Goal: Task Accomplishment & Management: Manage account settings

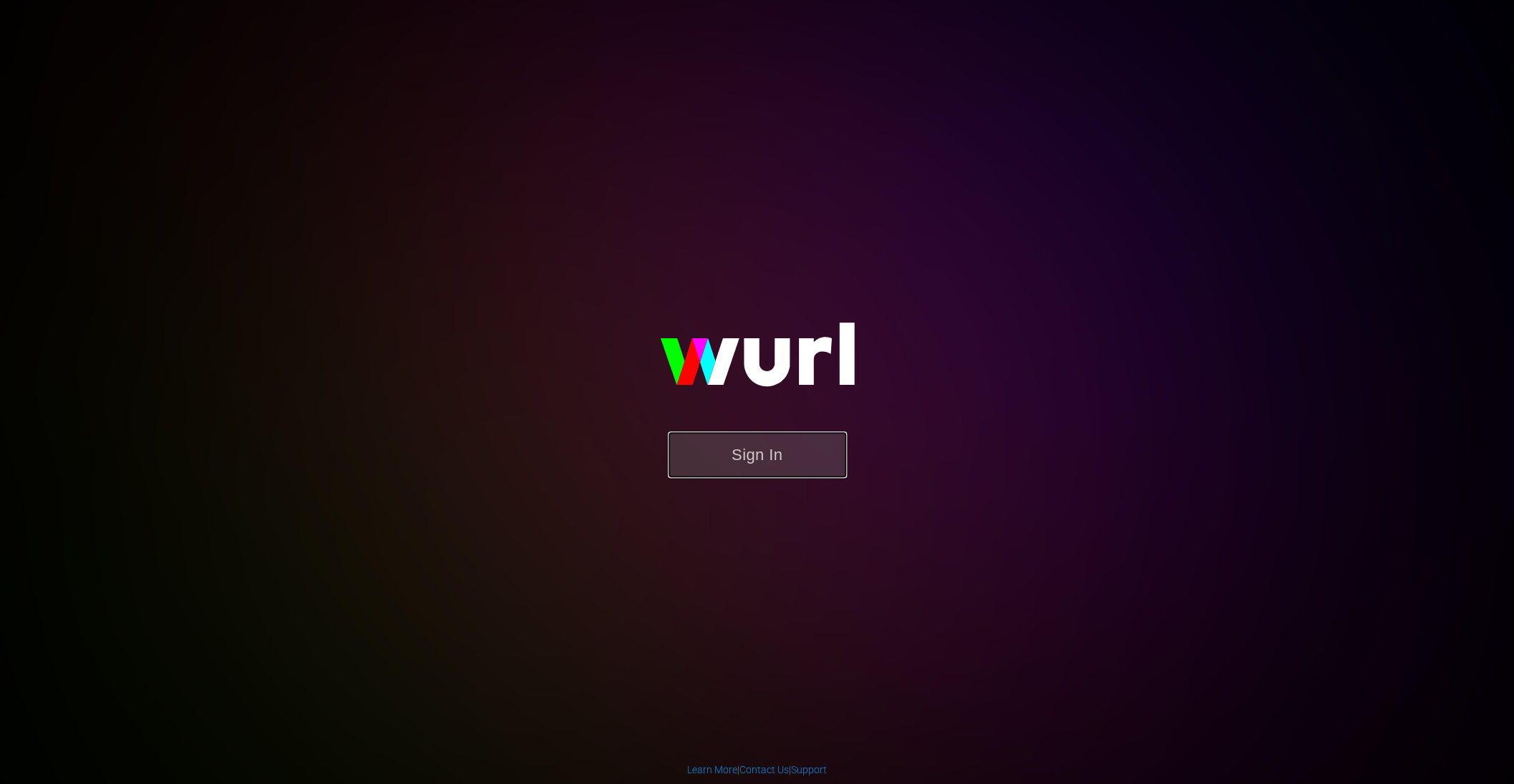
click at [750, 457] on button "Sign In" at bounding box center [757, 454] width 179 height 47
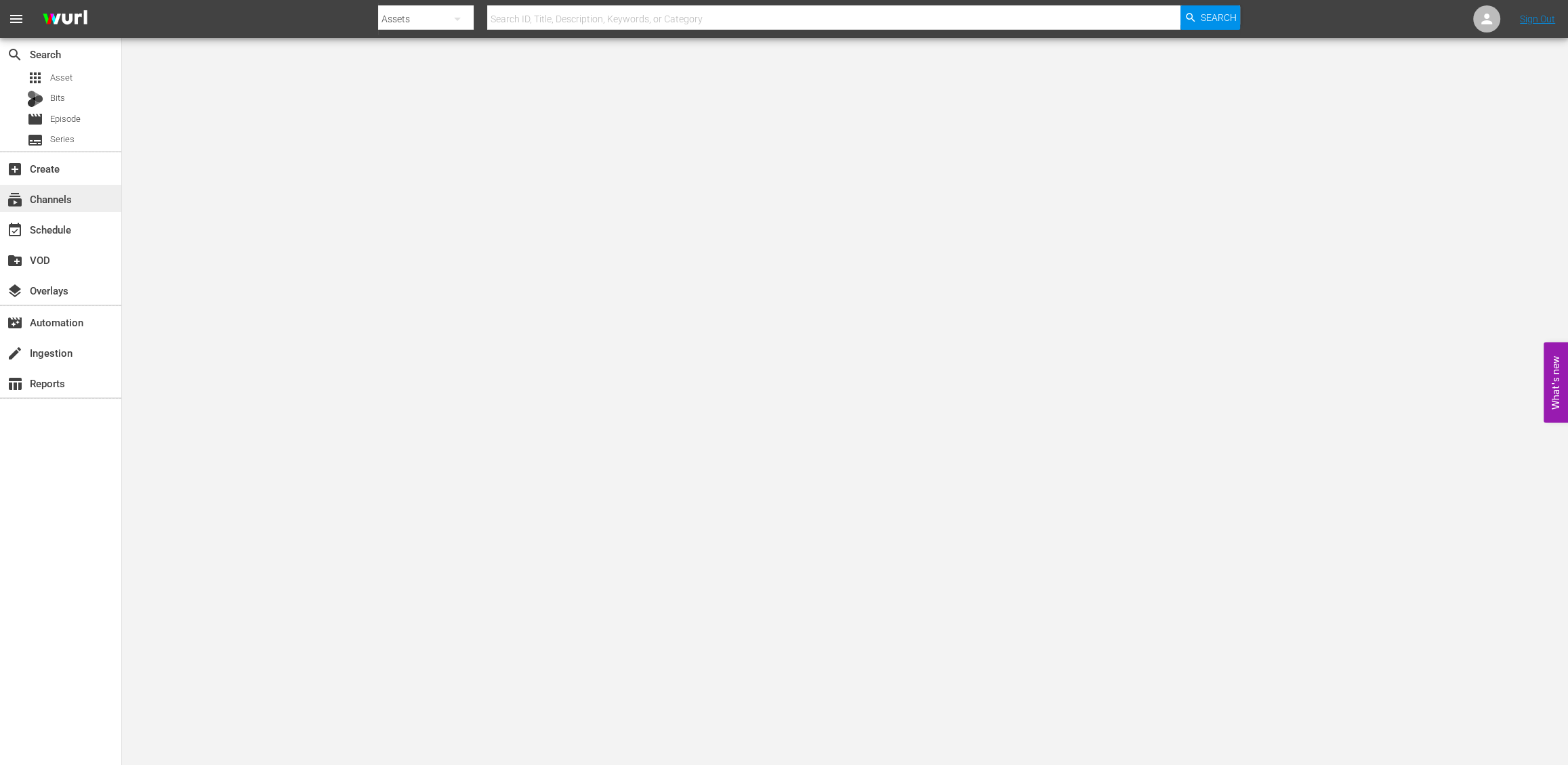
click at [56, 195] on div "subscriptions Channels" at bounding box center [38, 197] width 76 height 12
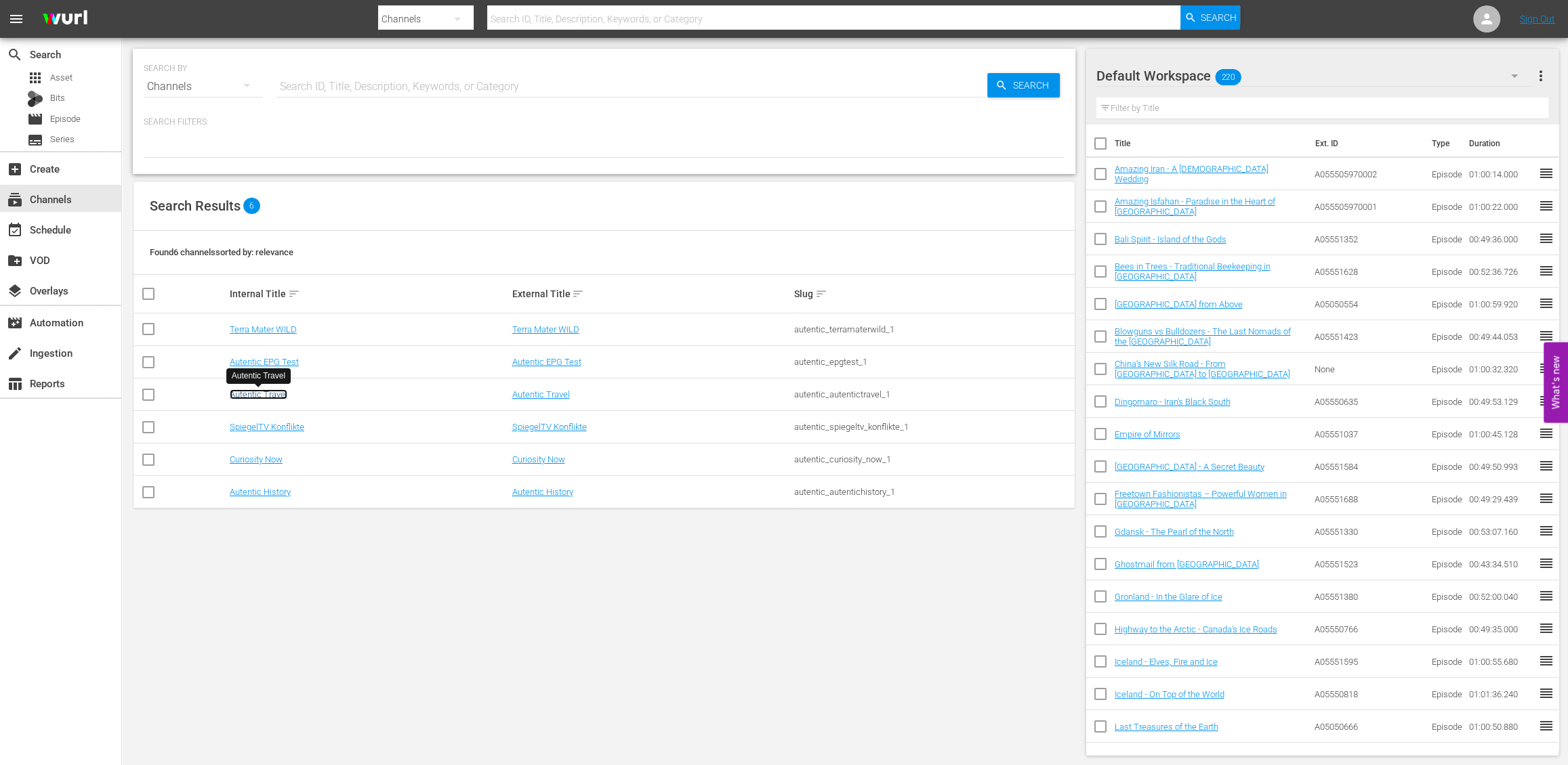
click at [243, 394] on link "Autentic Travel" at bounding box center [258, 394] width 57 height 10
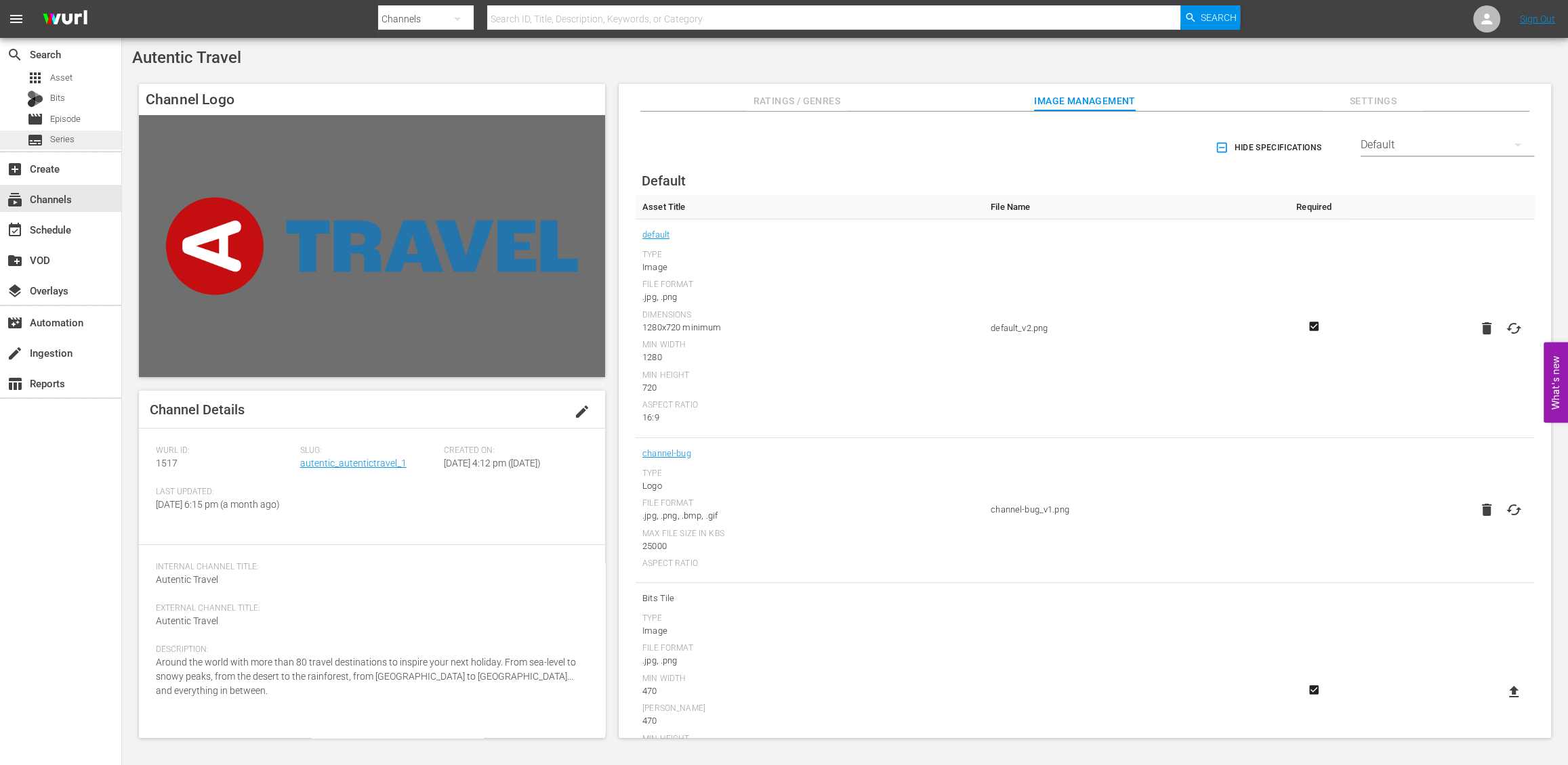
click at [68, 139] on span "Series" at bounding box center [62, 139] width 25 height 13
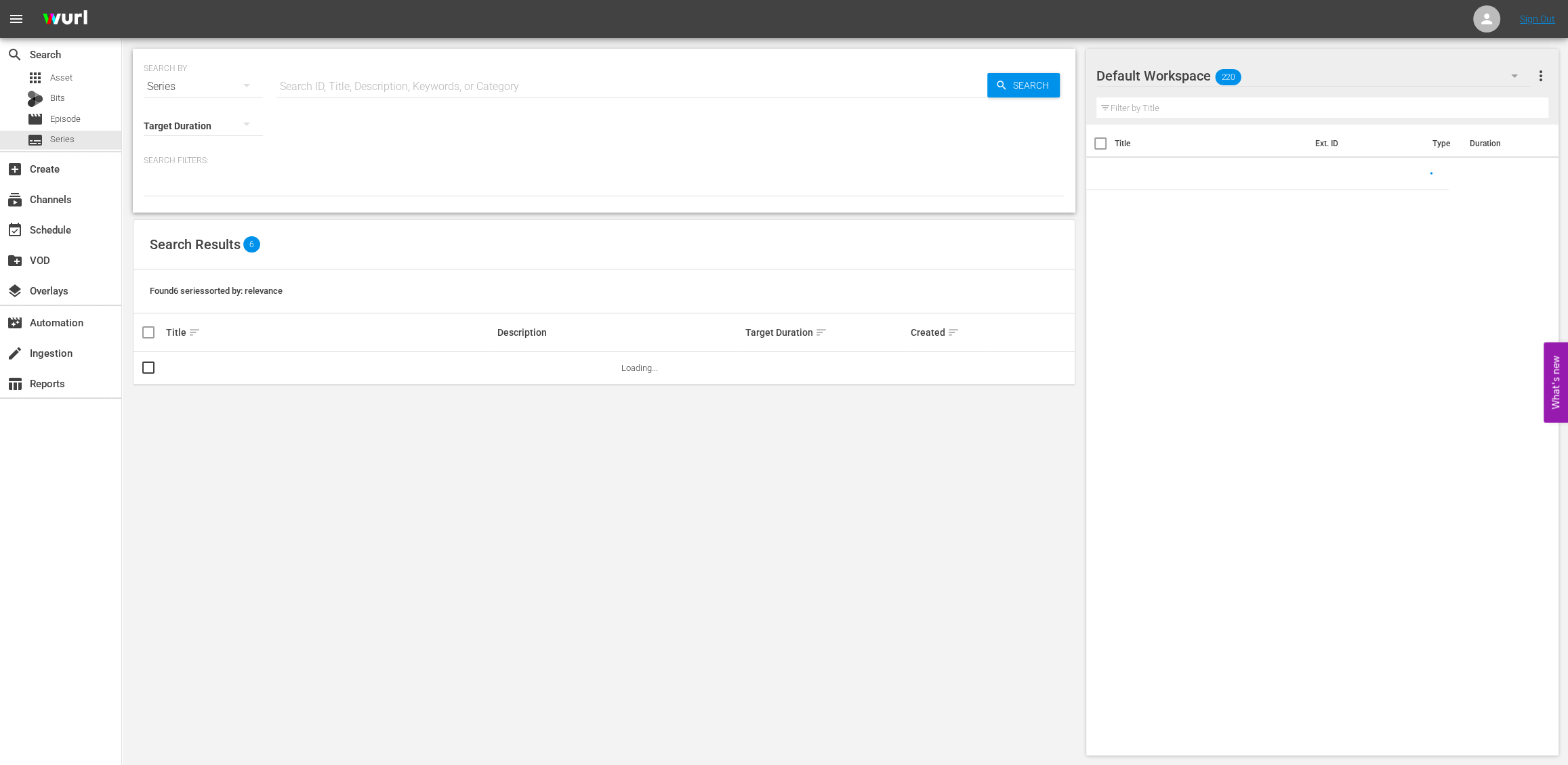
click at [324, 81] on input "text" at bounding box center [632, 86] width 711 height 33
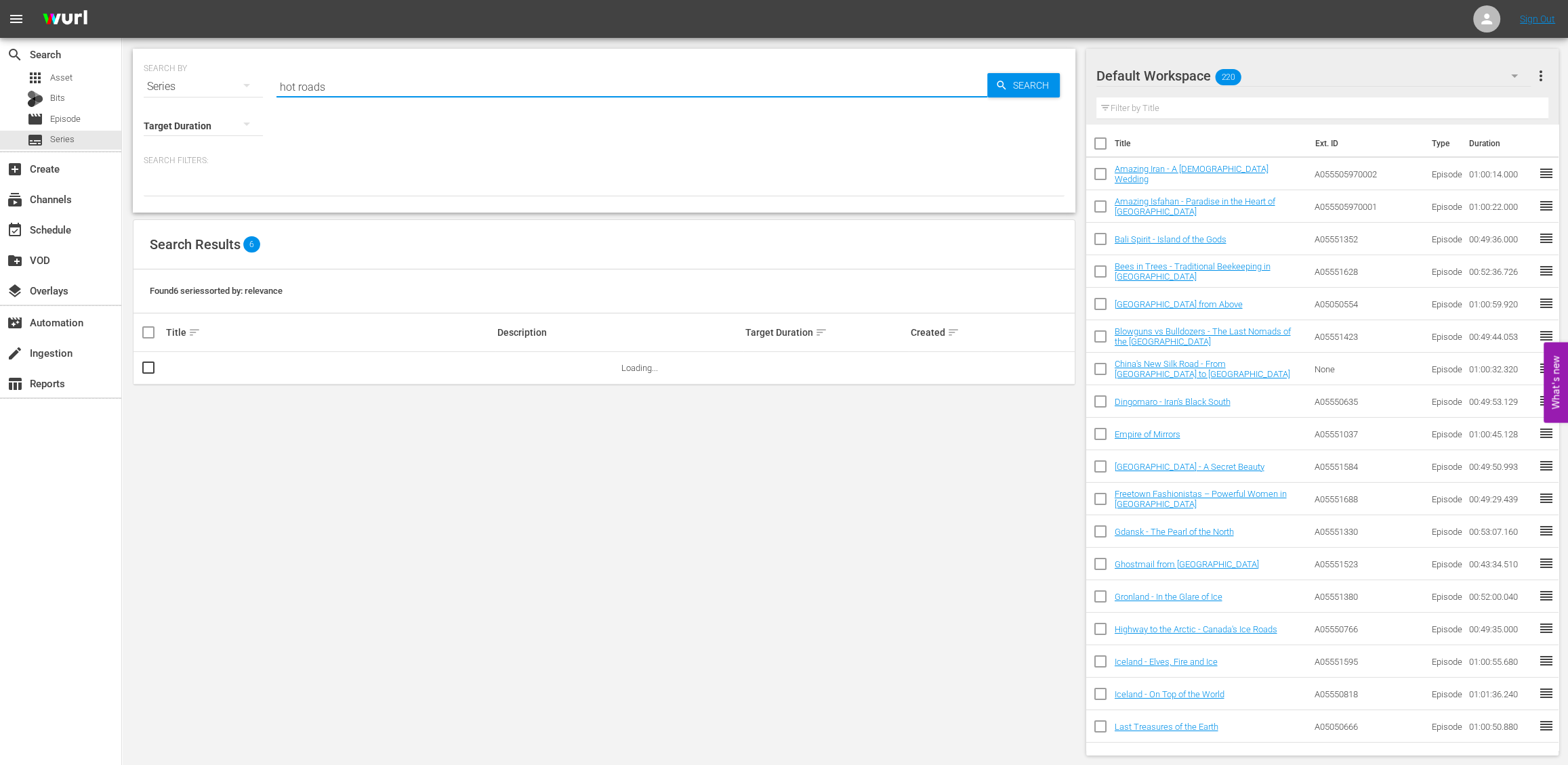
type input "hot roads"
click at [307, 372] on link "Hot Roads - The World's Most Dangerous Roads" at bounding box center [258, 368] width 184 height 10
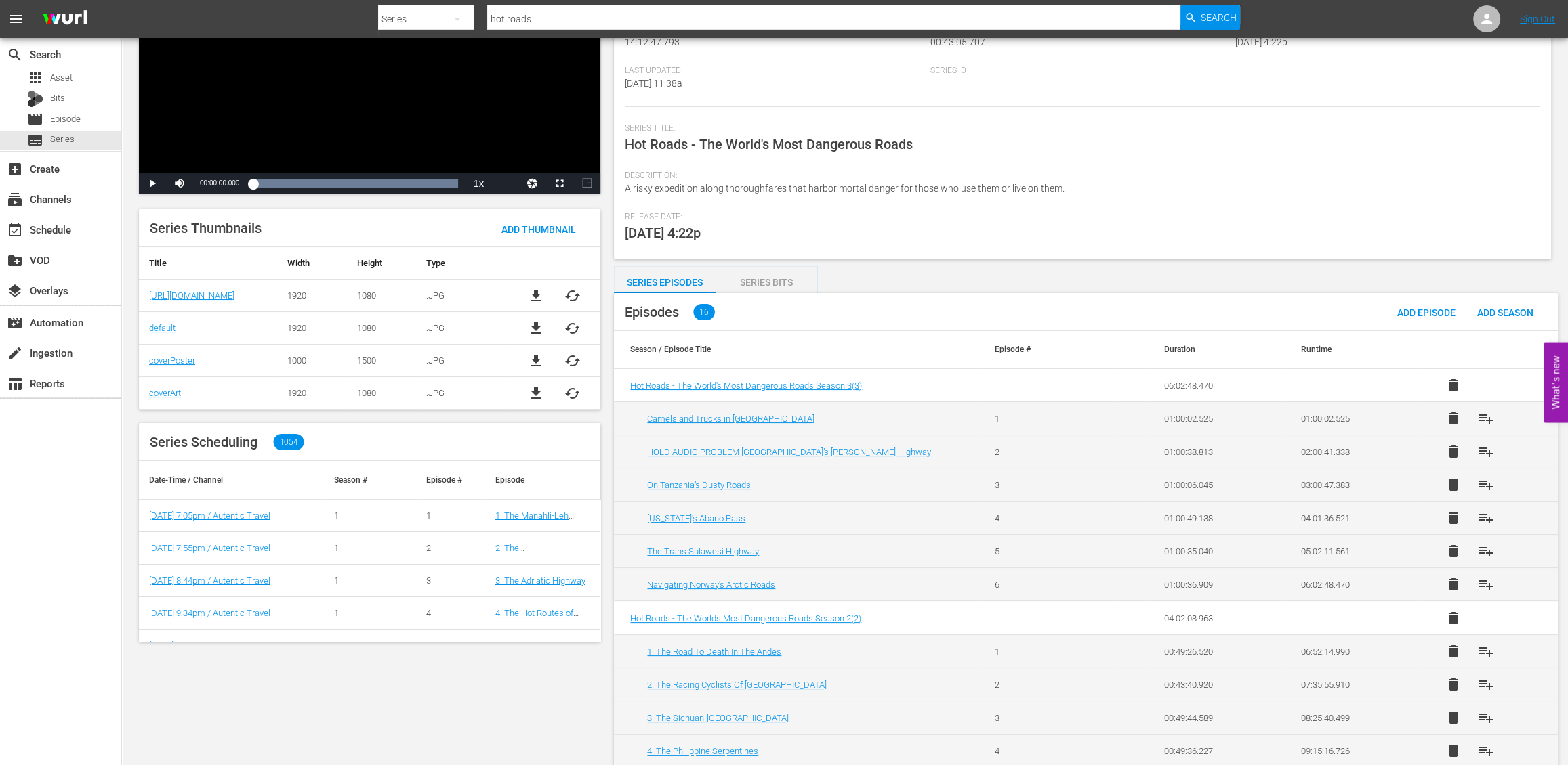
scroll to position [193, 0]
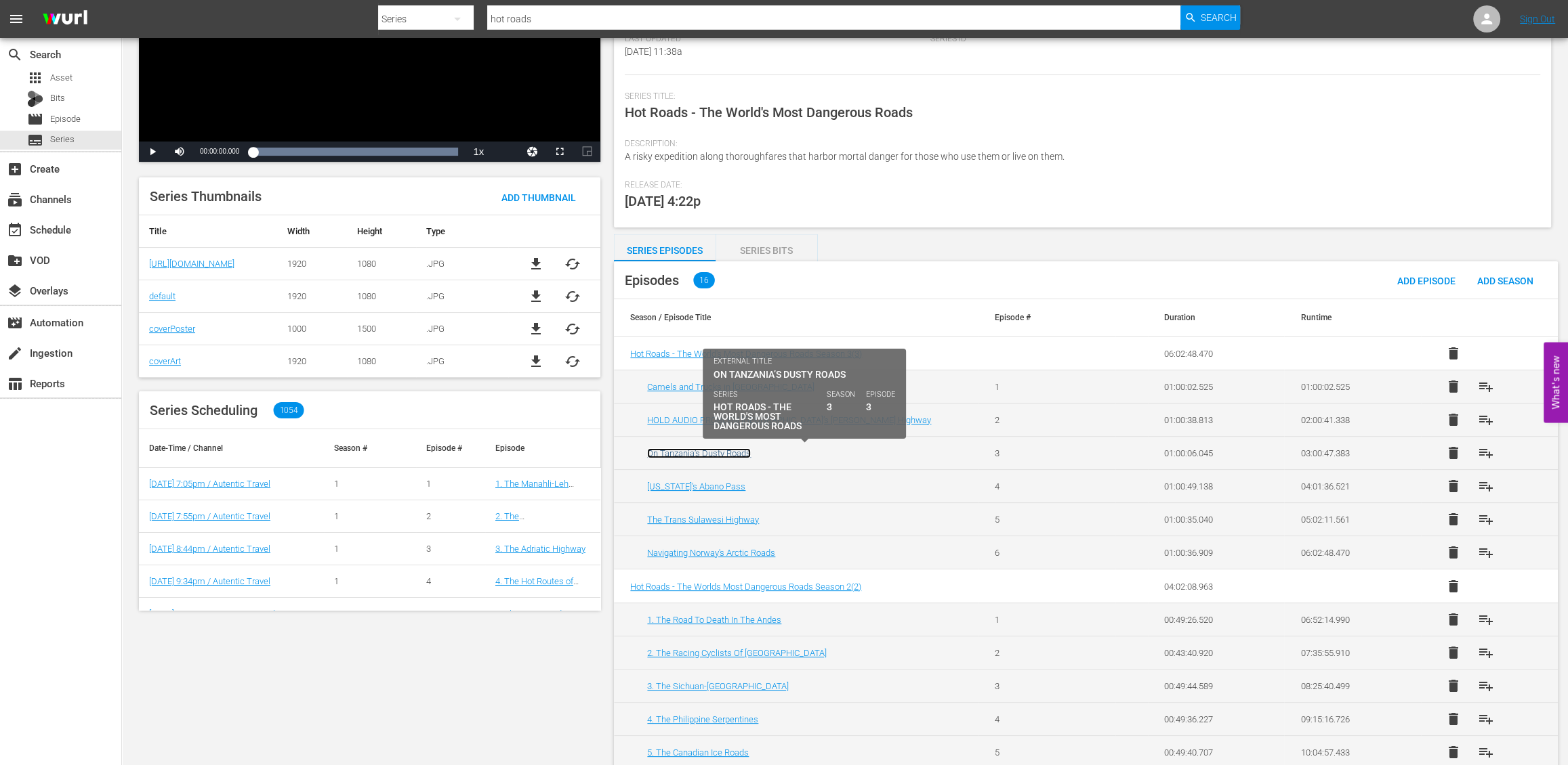
click at [706, 454] on link "On Tanzania’s Dusty Roads" at bounding box center [698, 453] width 104 height 10
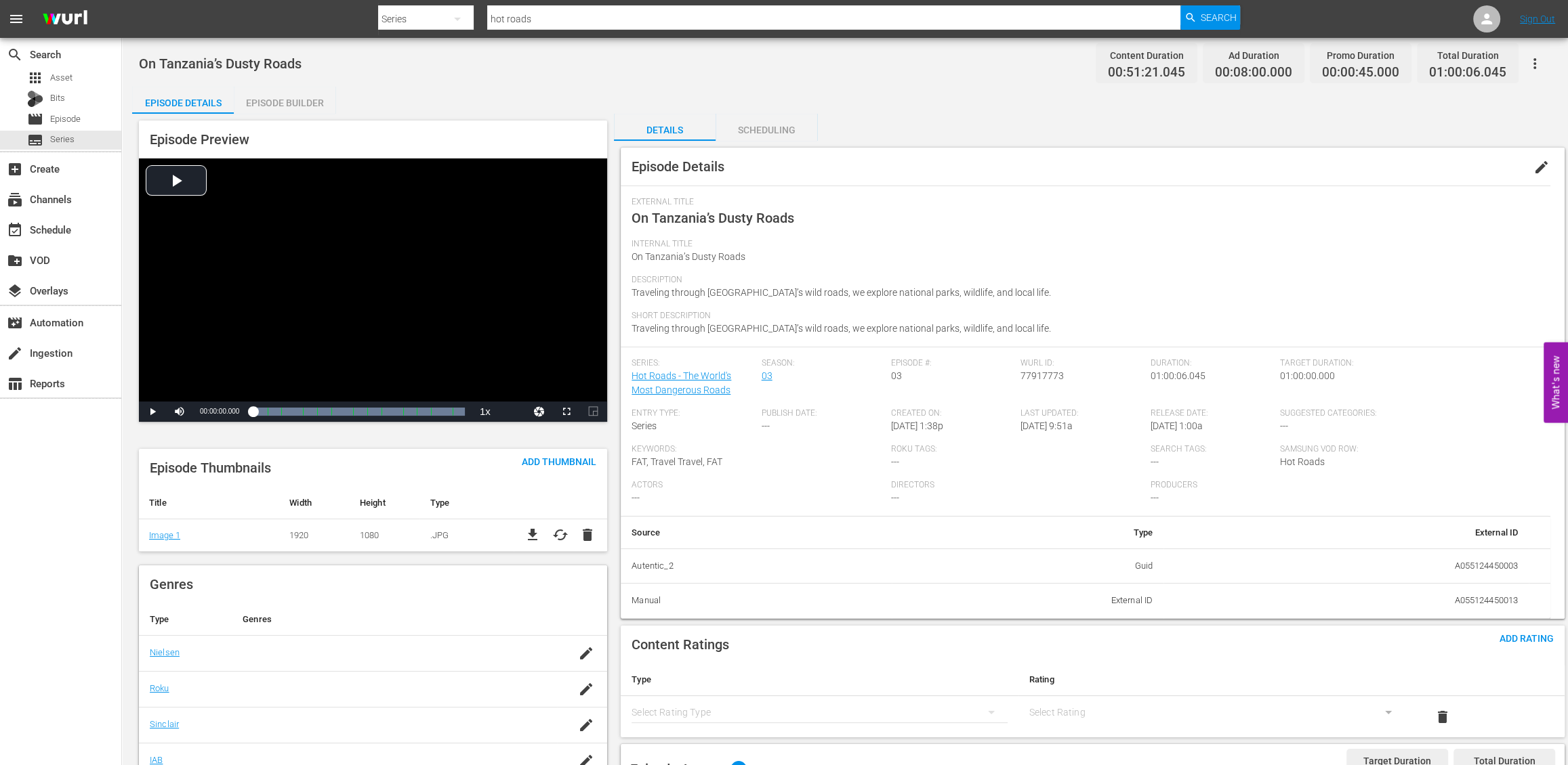
click at [293, 101] on div "Episode Builder" at bounding box center [284, 103] width 101 height 33
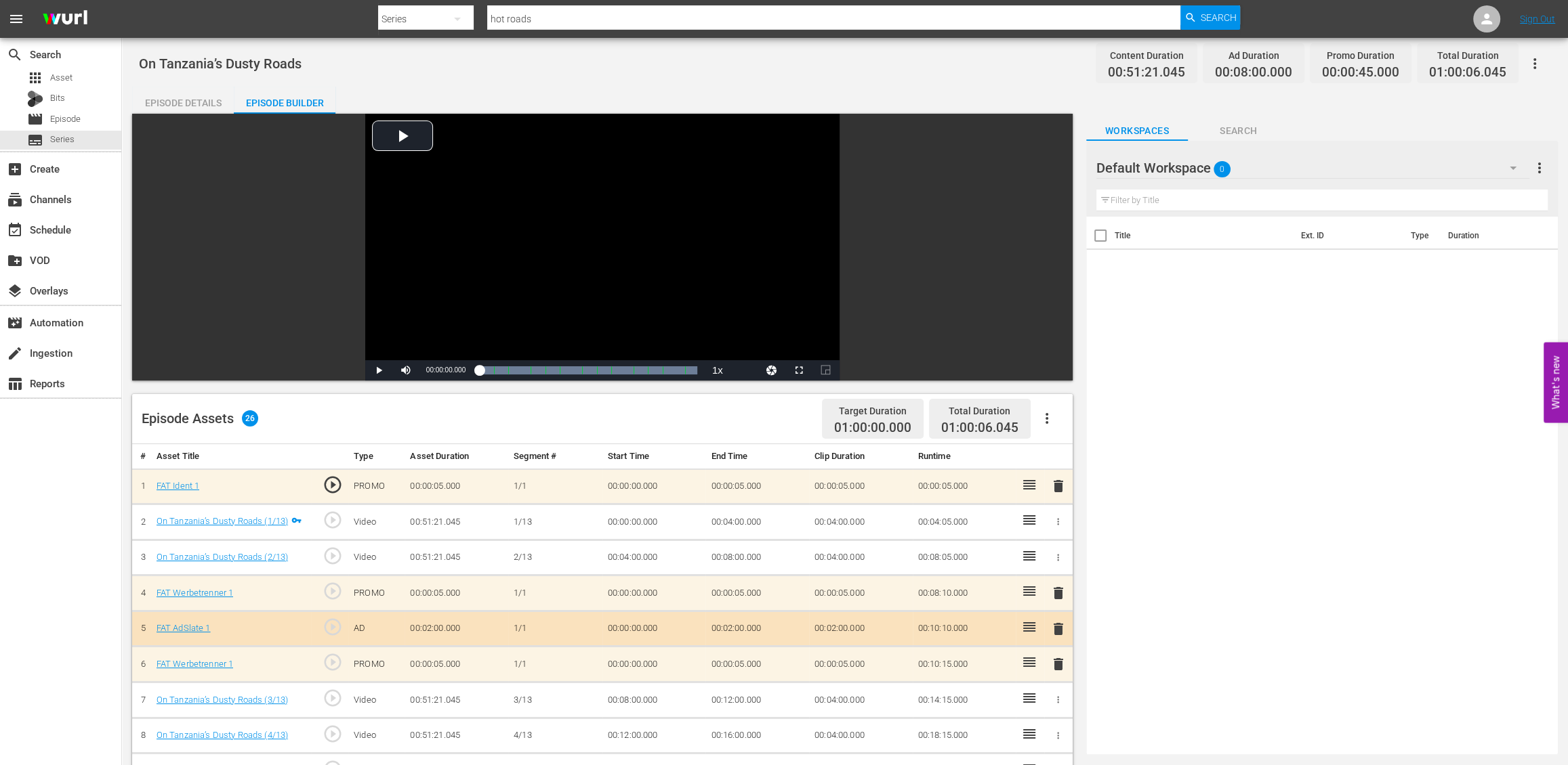
scroll to position [1, 0]
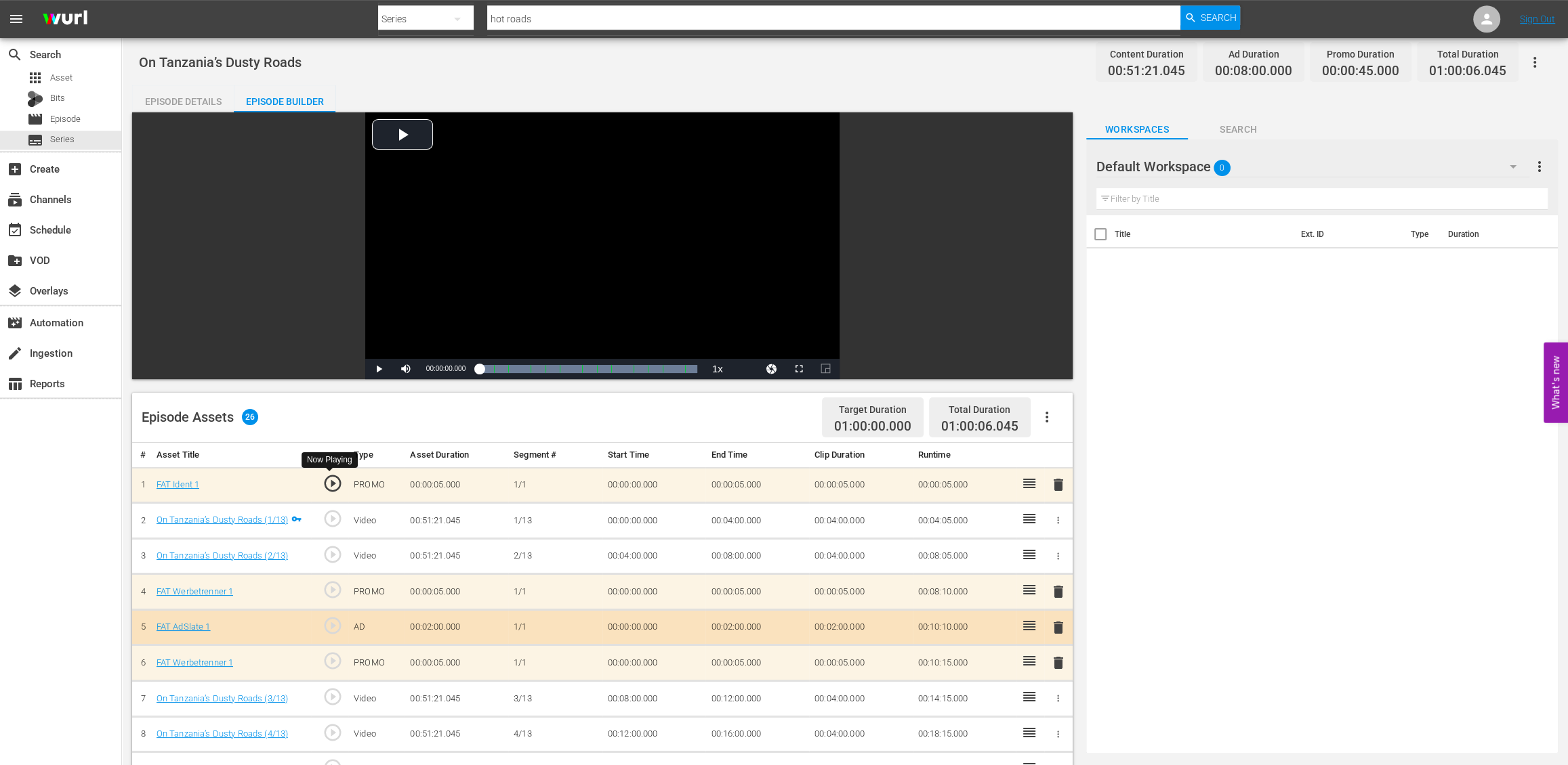
click at [333, 487] on span "play_circle_outline" at bounding box center [332, 483] width 20 height 20
click at [333, 481] on span "play_circle_outline" at bounding box center [332, 483] width 20 height 20
click at [401, 131] on div "Video Player" at bounding box center [603, 236] width 474 height 247
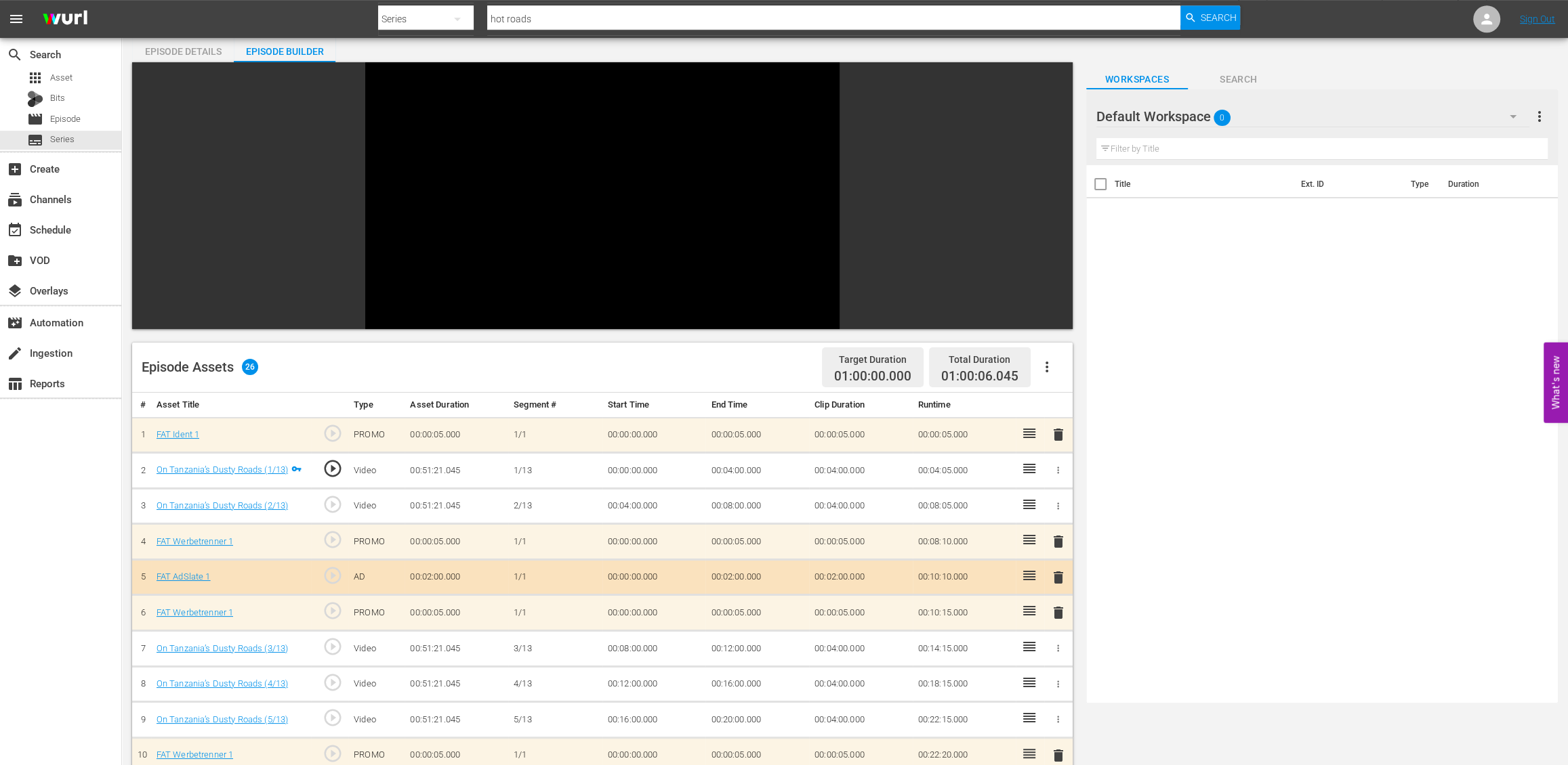
scroll to position [45, 0]
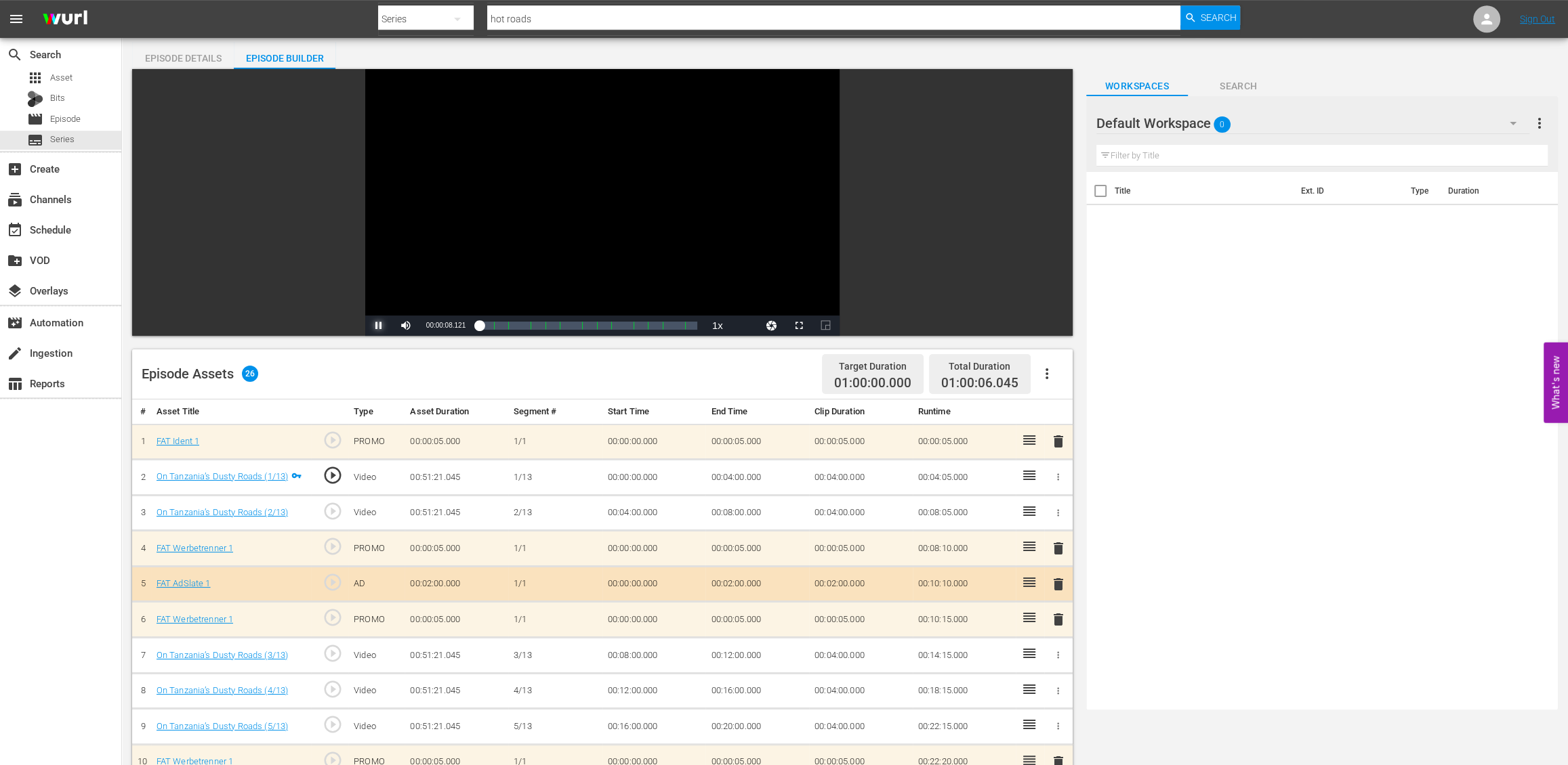
click at [379, 326] on span "Video Player" at bounding box center [379, 326] width 0 height 0
click at [1431, 122] on icon "button" at bounding box center [1513, 123] width 7 height 4
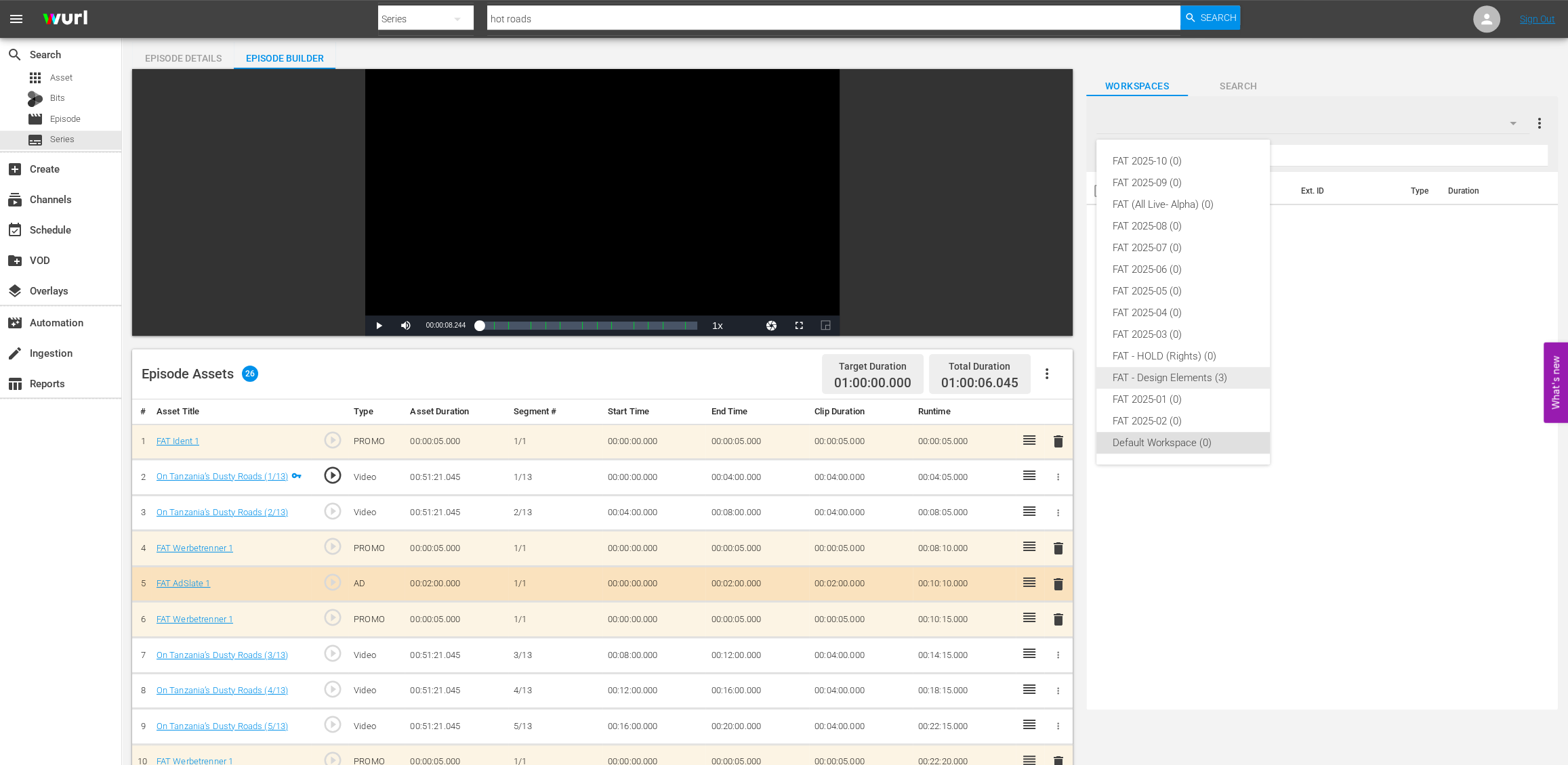
click at [1158, 380] on div "FAT - Design Elements (3)" at bounding box center [1182, 377] width 141 height 22
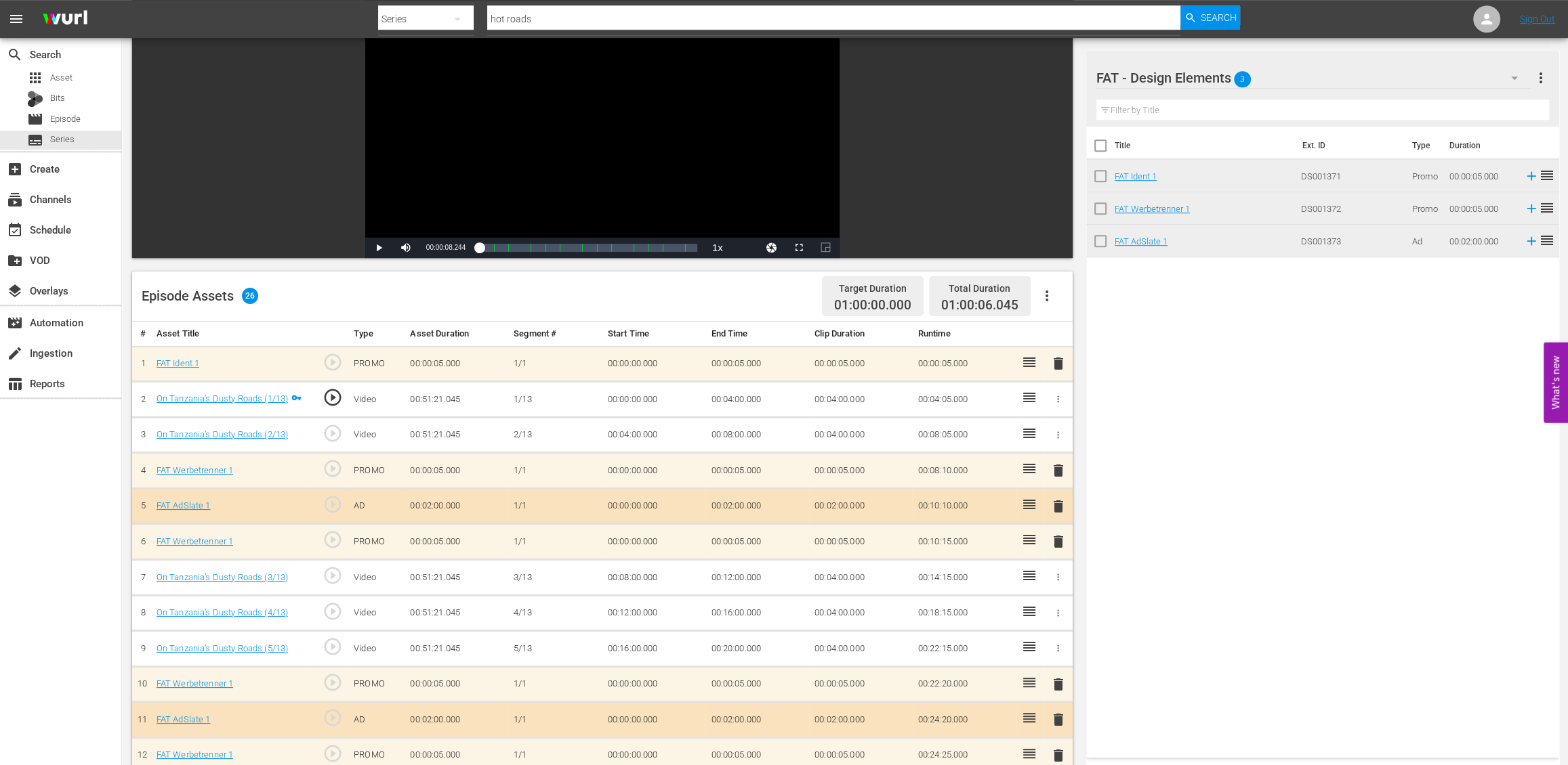
scroll to position [122, 0]
click at [1144, 240] on link "FAT AdSlate 1" at bounding box center [1141, 242] width 53 height 10
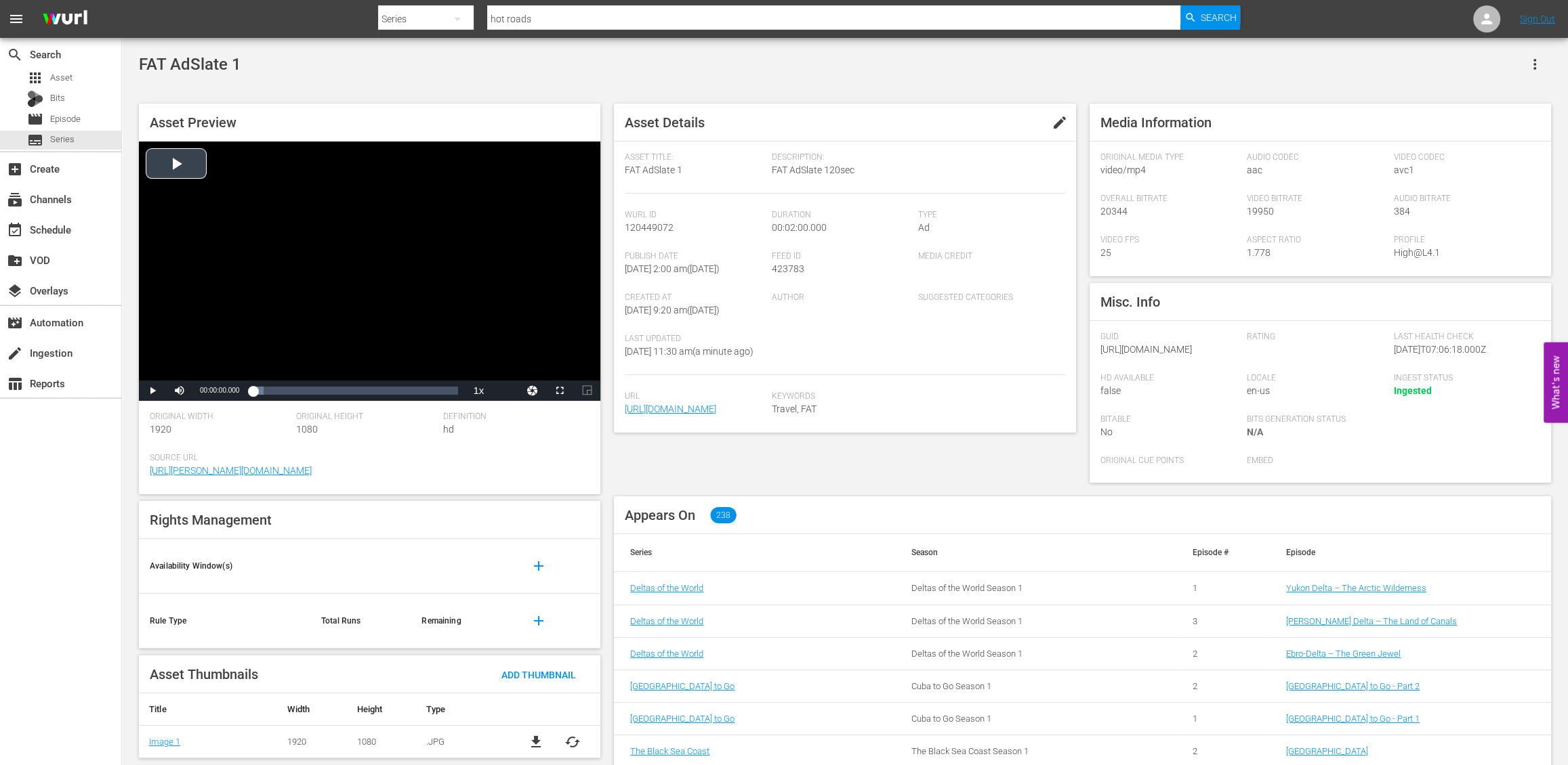
click at [176, 169] on div "Video Player" at bounding box center [369, 261] width 462 height 239
click at [152, 391] on span "Video Player" at bounding box center [152, 391] width 0 height 0
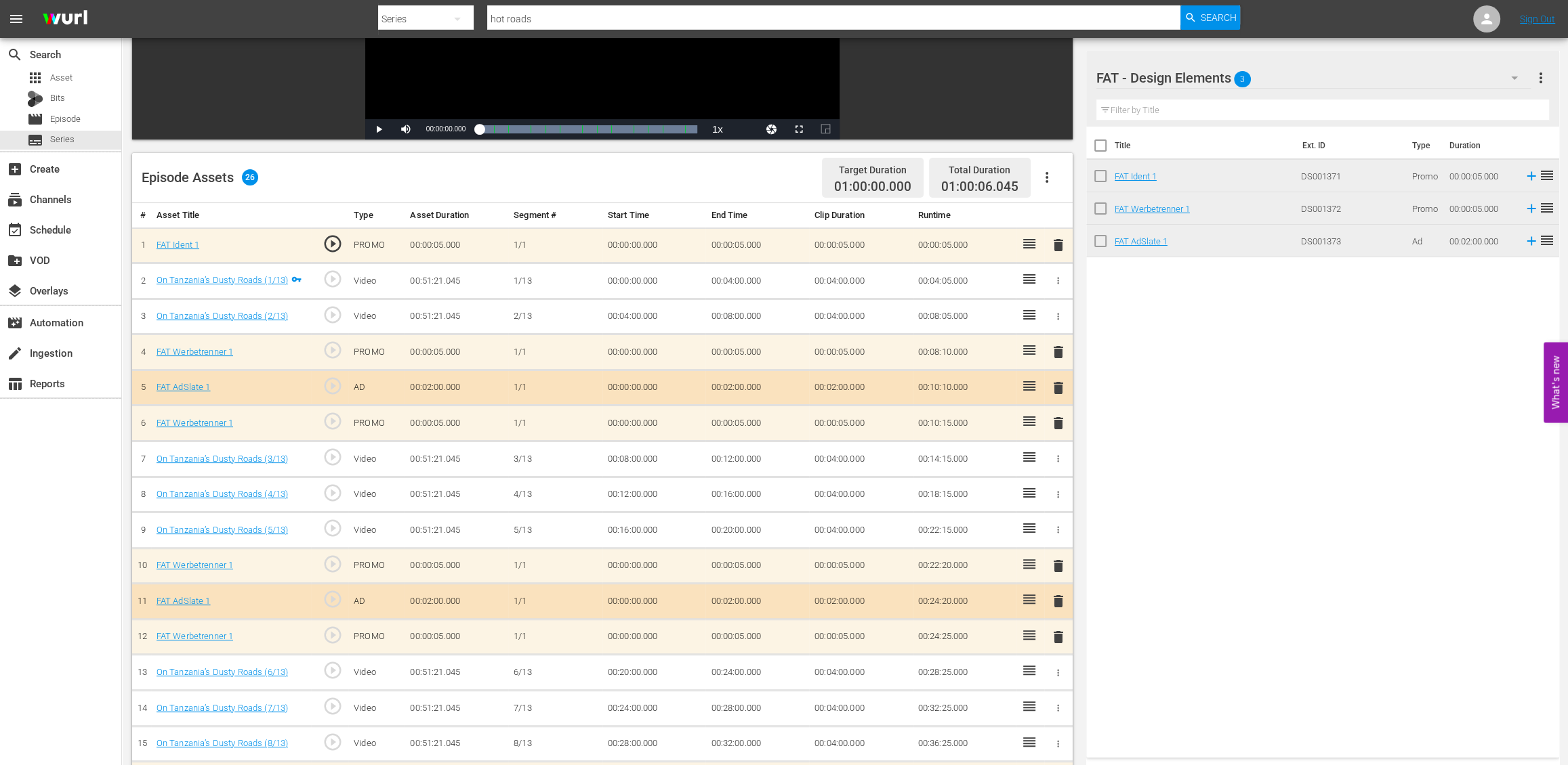
scroll to position [254, 0]
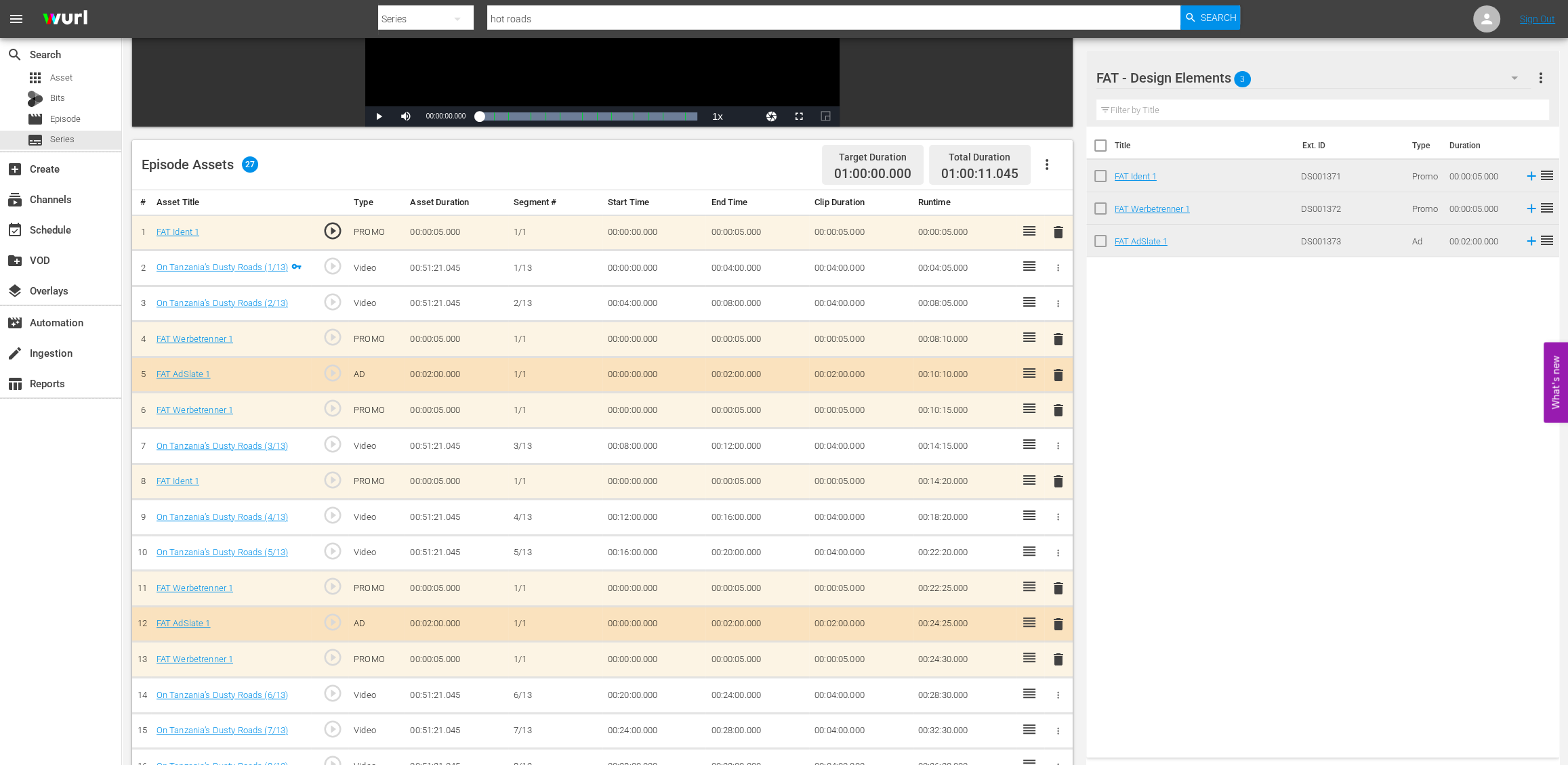
click at [1060, 479] on span "delete" at bounding box center [1059, 482] width 16 height 16
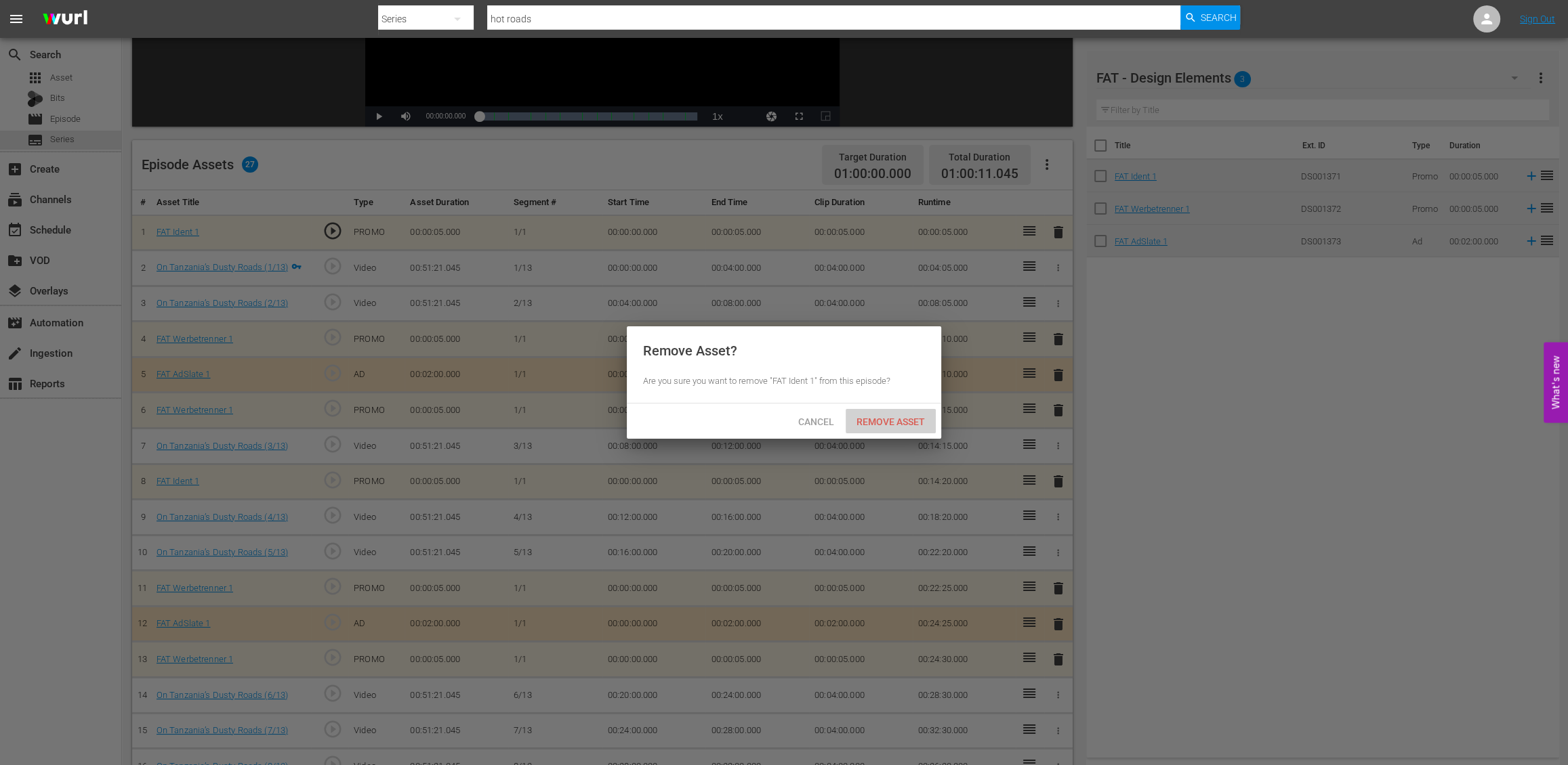
click at [873, 415] on div "Remove Asset" at bounding box center [891, 422] width 90 height 25
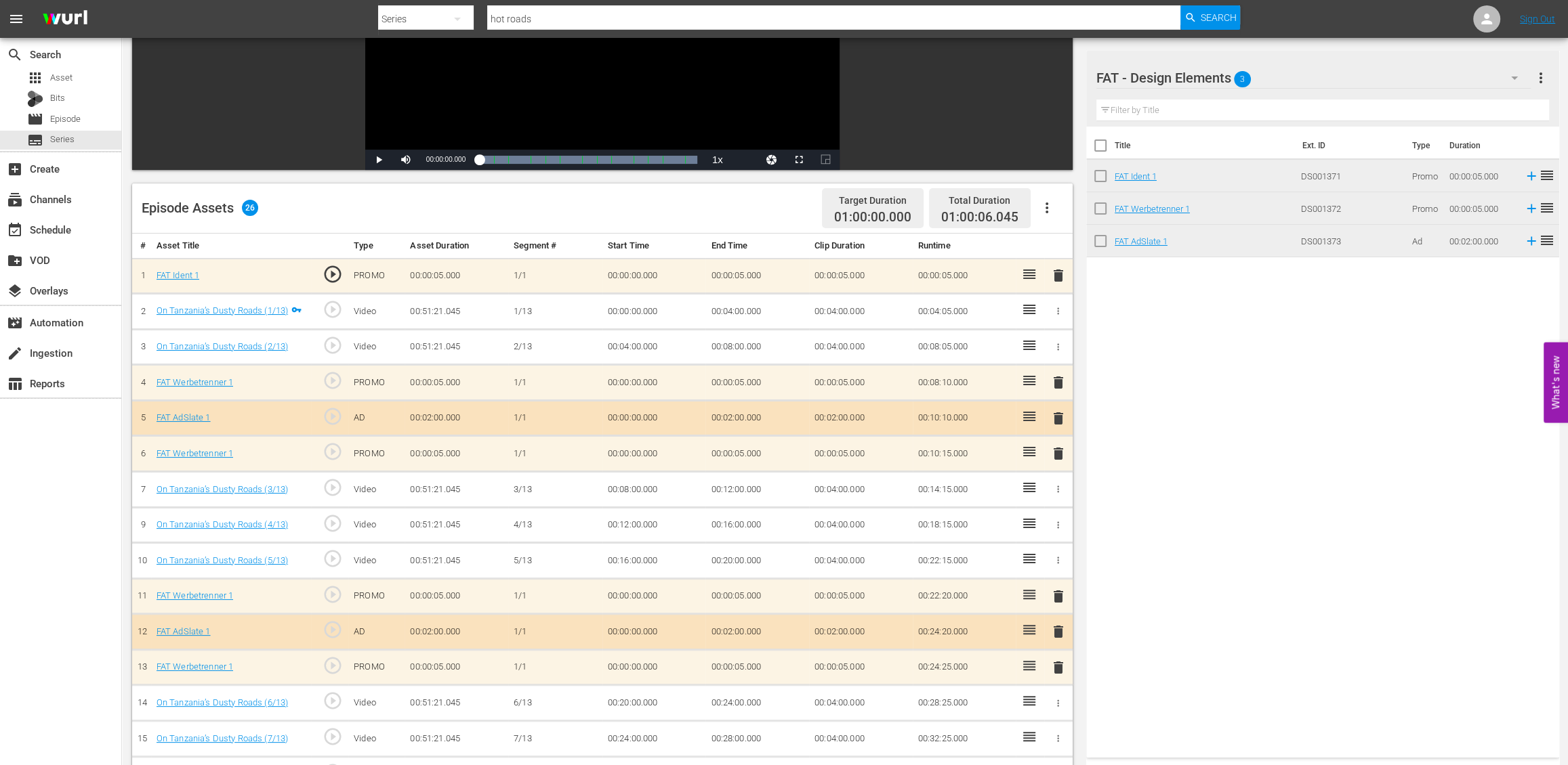
scroll to position [214, 0]
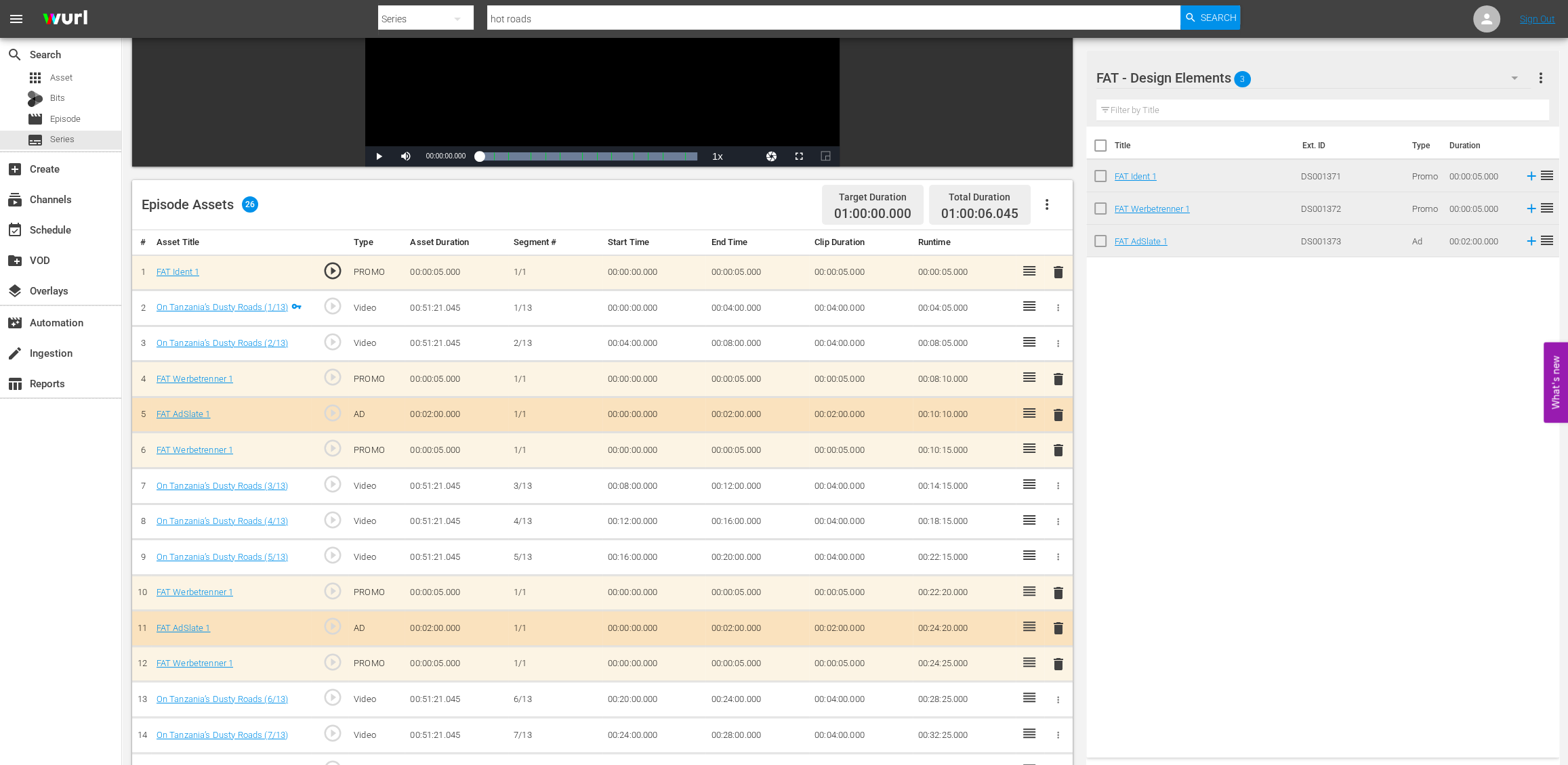
click at [1056, 269] on span "delete" at bounding box center [1059, 272] width 16 height 16
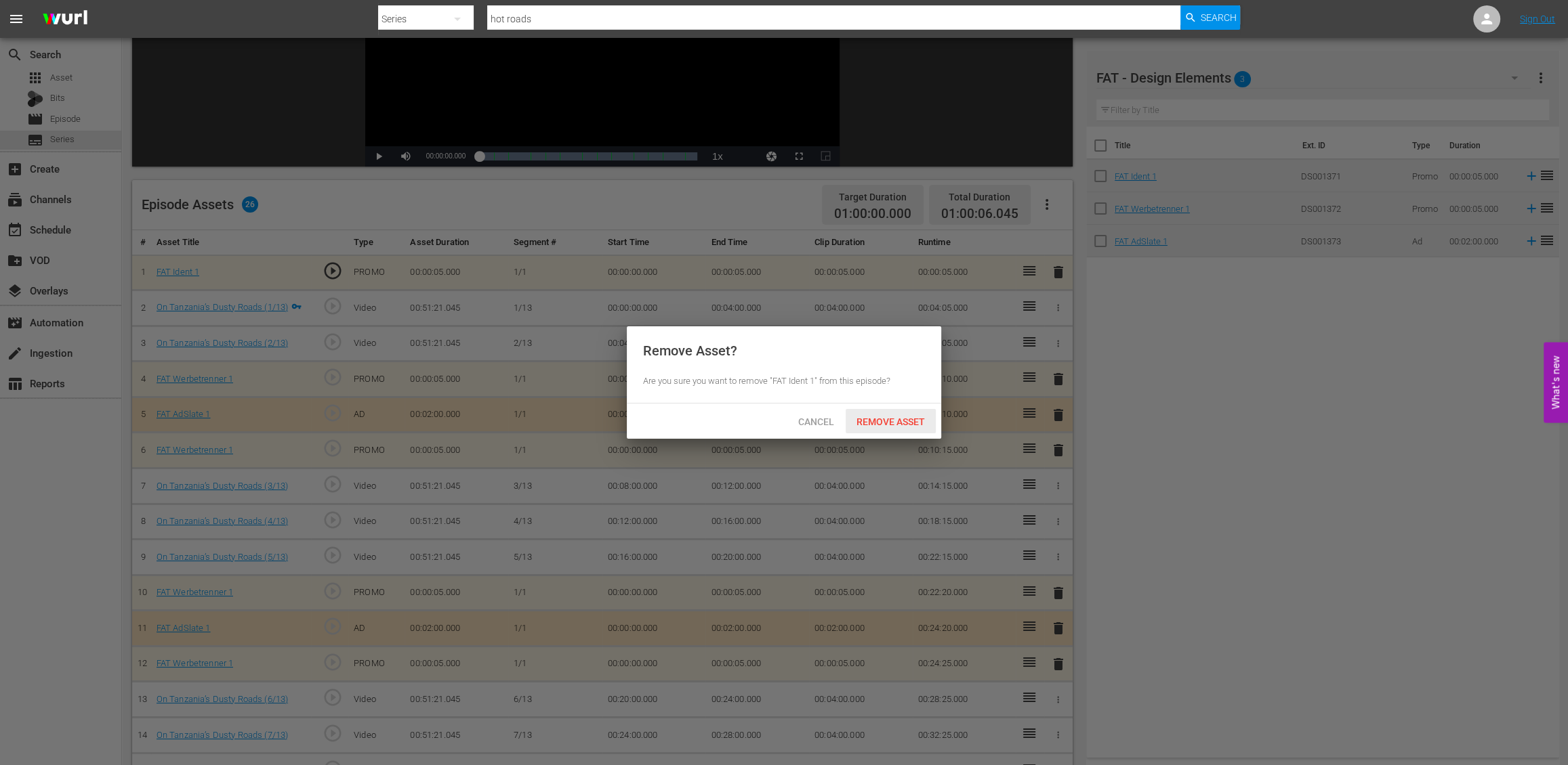
click at [917, 418] on span "Remove Asset" at bounding box center [891, 422] width 90 height 11
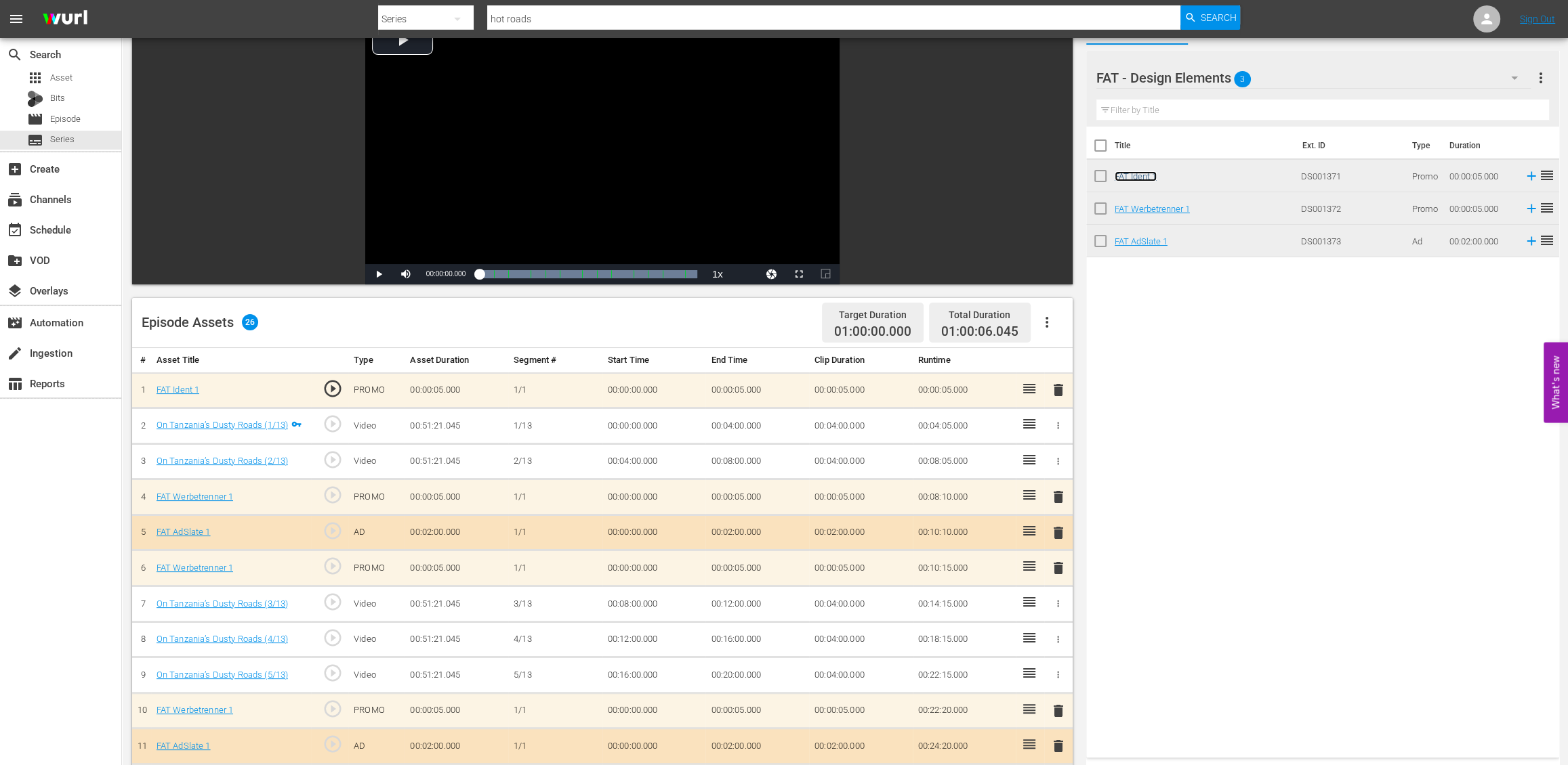
scroll to position [99, 0]
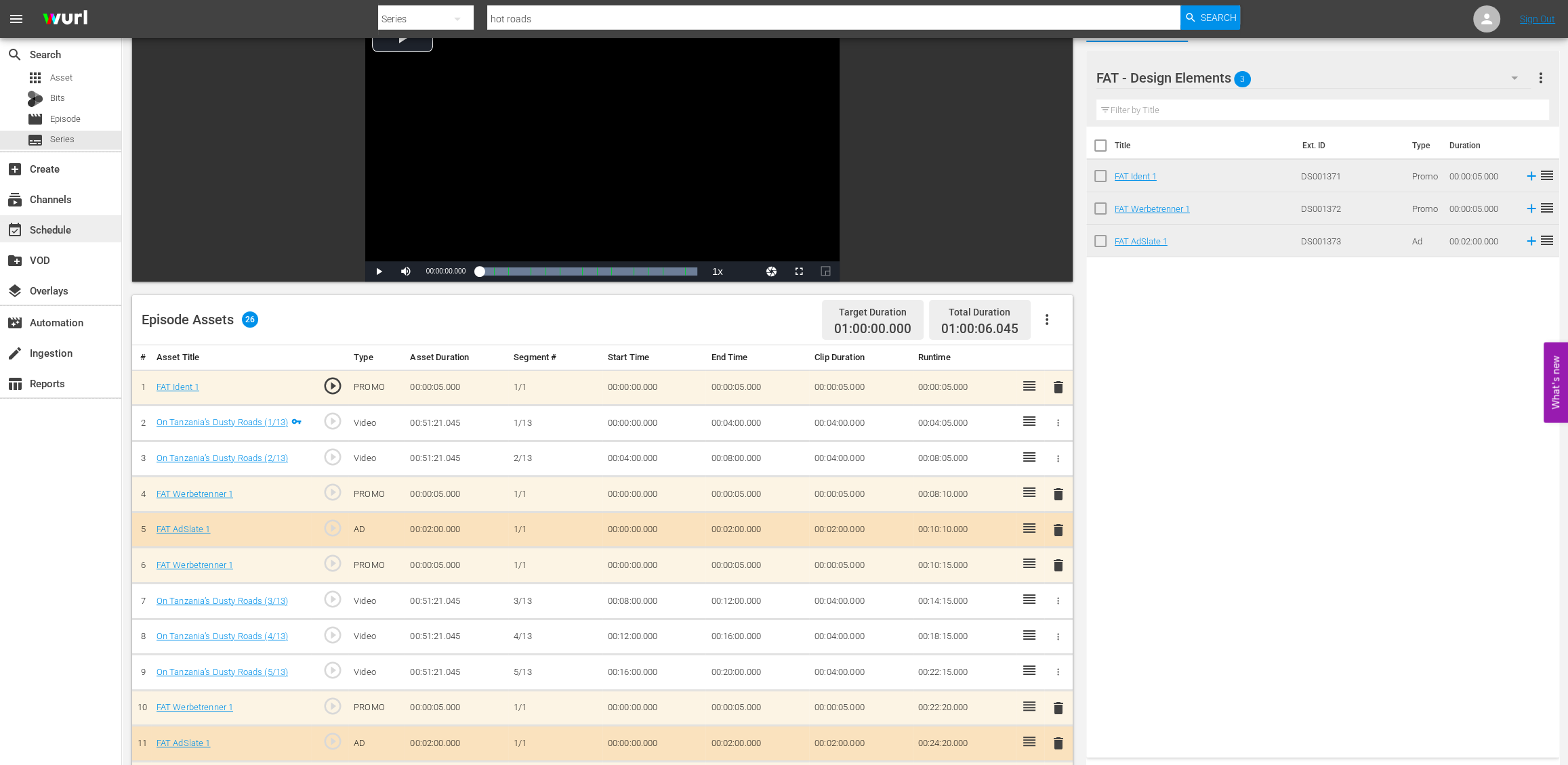
click at [49, 230] on div "event_available Schedule" at bounding box center [38, 227] width 76 height 12
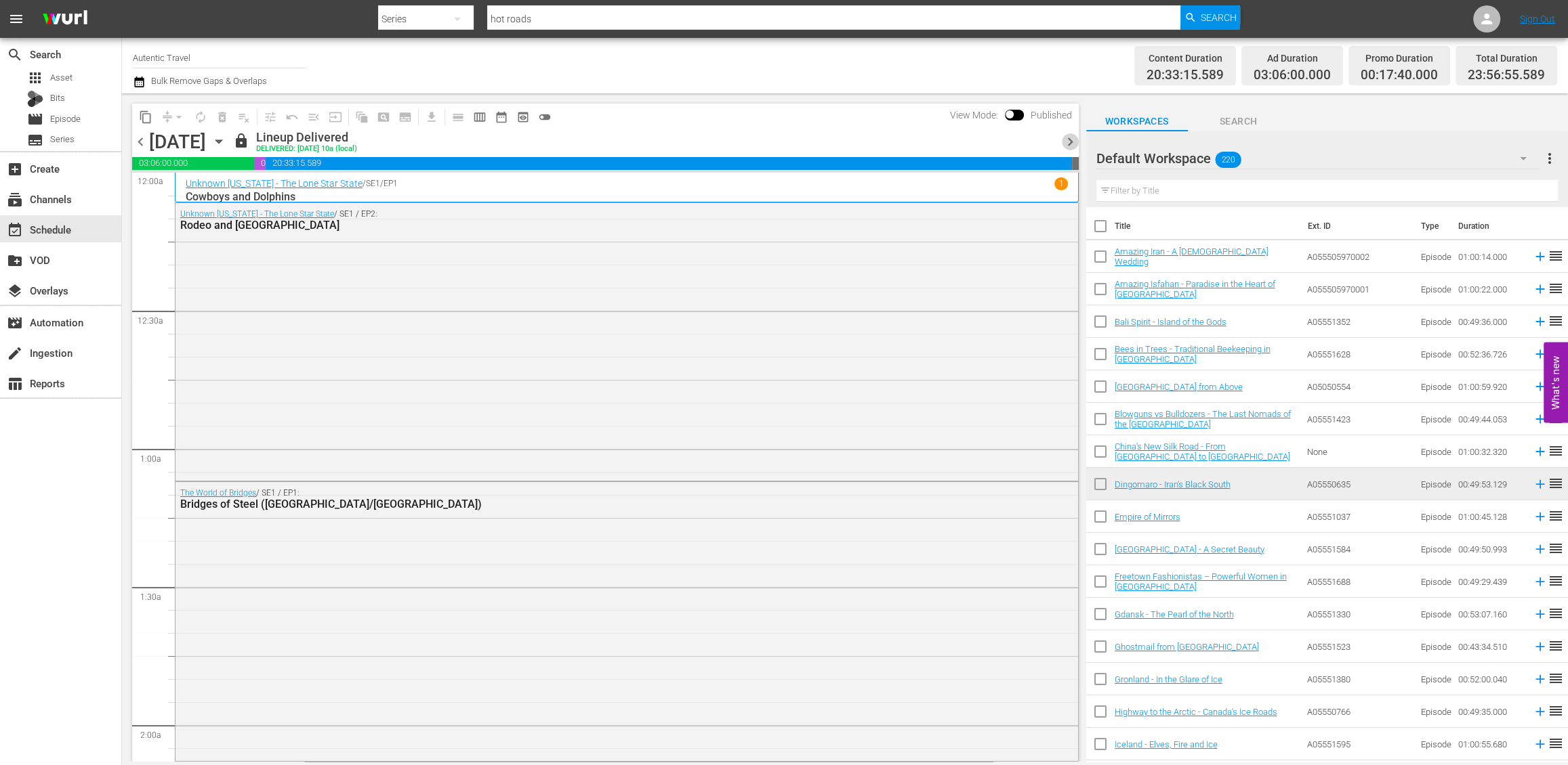
click at [1067, 139] on span "chevron_right" at bounding box center [1070, 142] width 17 height 17
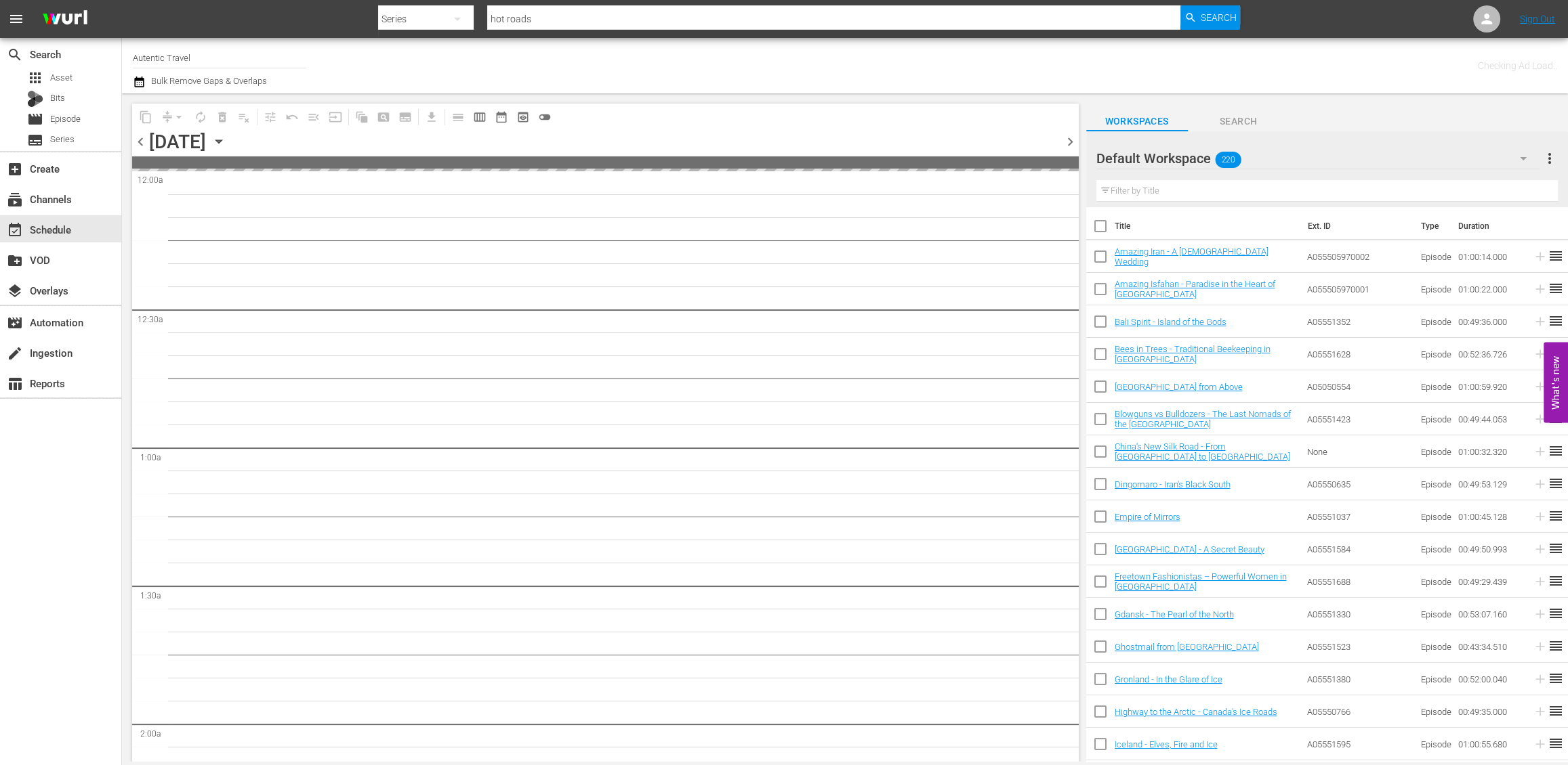
click at [1067, 139] on span "chevron_right" at bounding box center [1070, 142] width 17 height 17
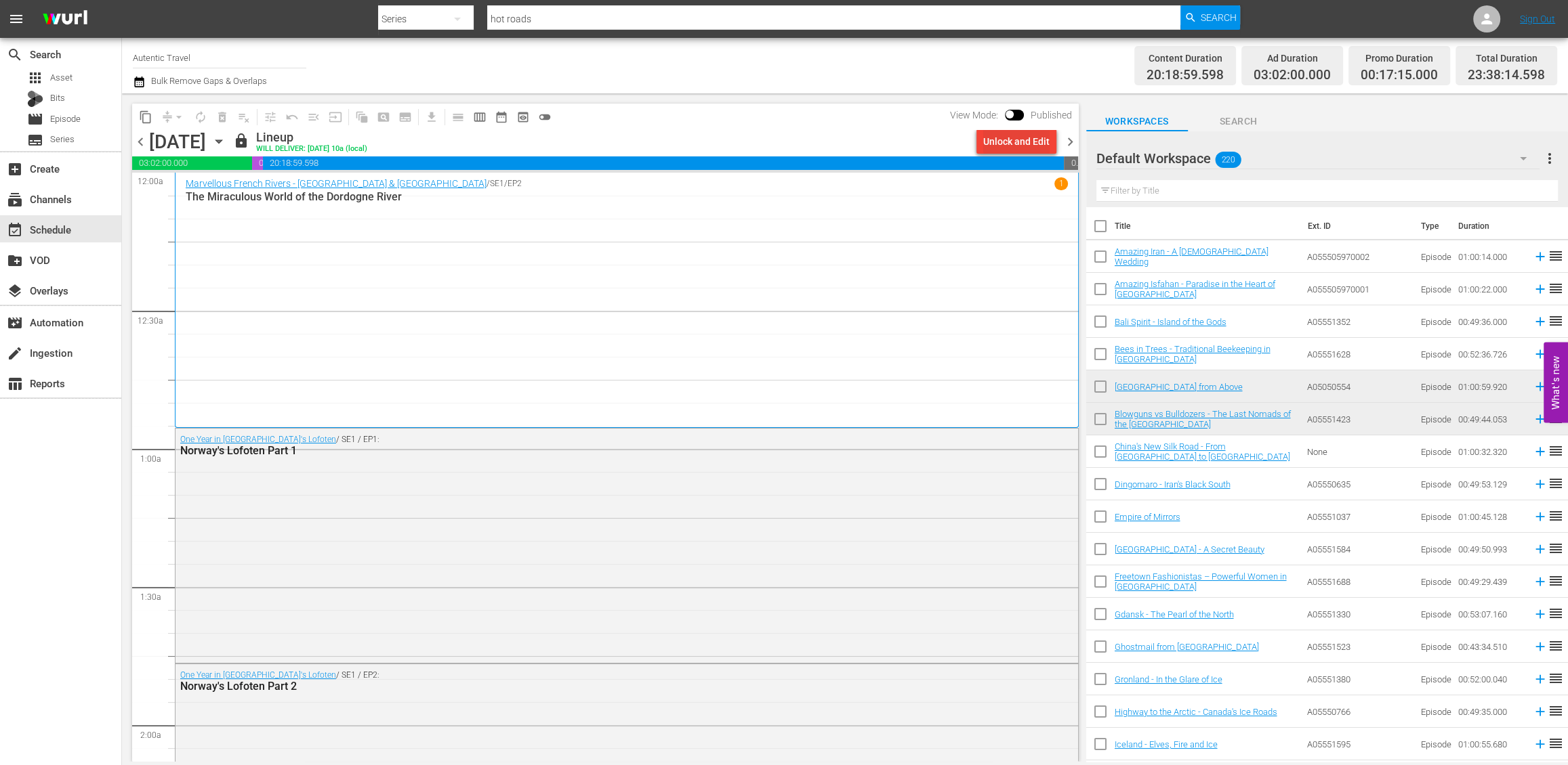
click at [1003, 137] on div "Unlock and Edit" at bounding box center [1016, 141] width 66 height 25
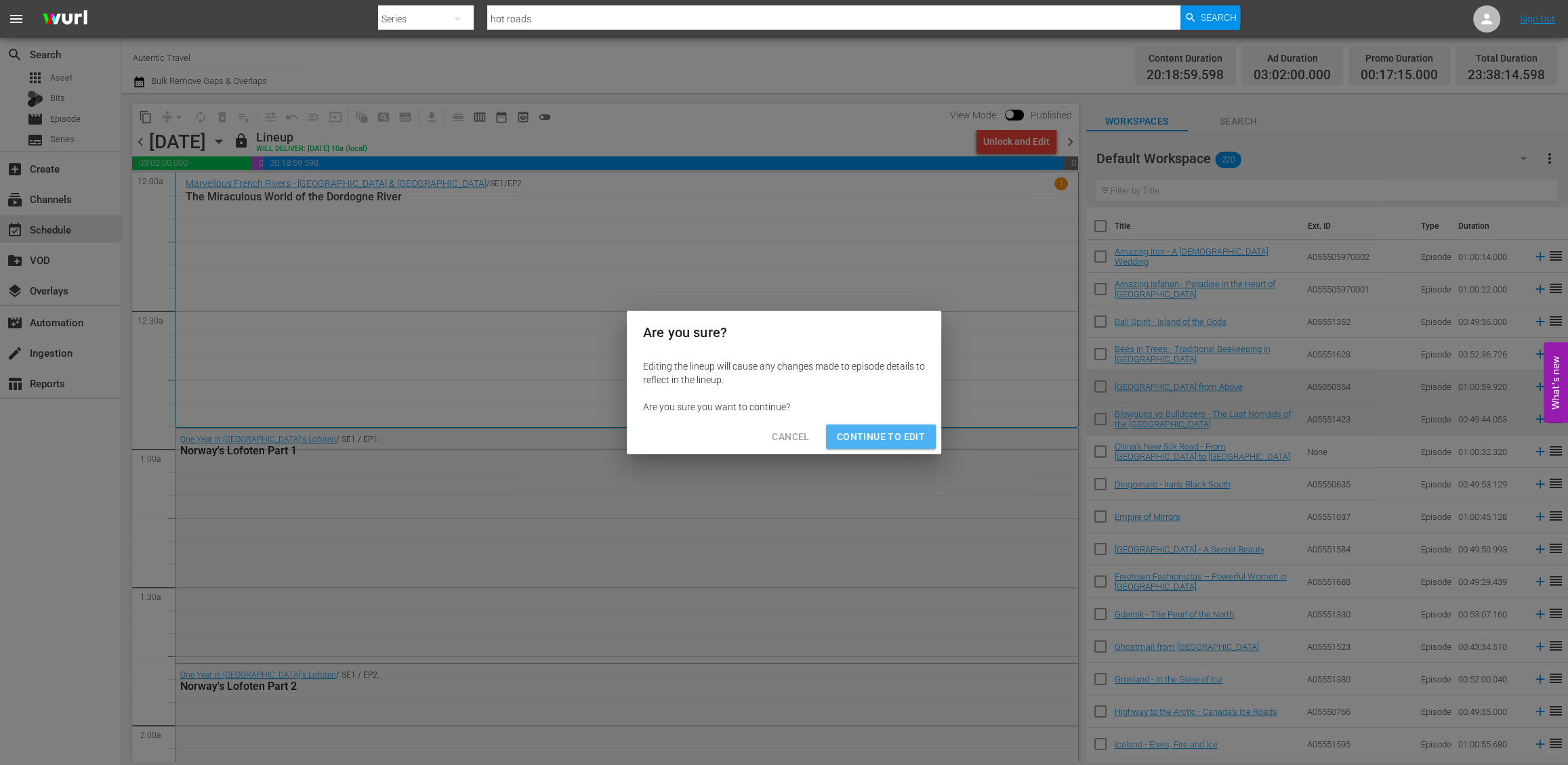
click at [884, 434] on span "Continue to Edit" at bounding box center [881, 437] width 88 height 17
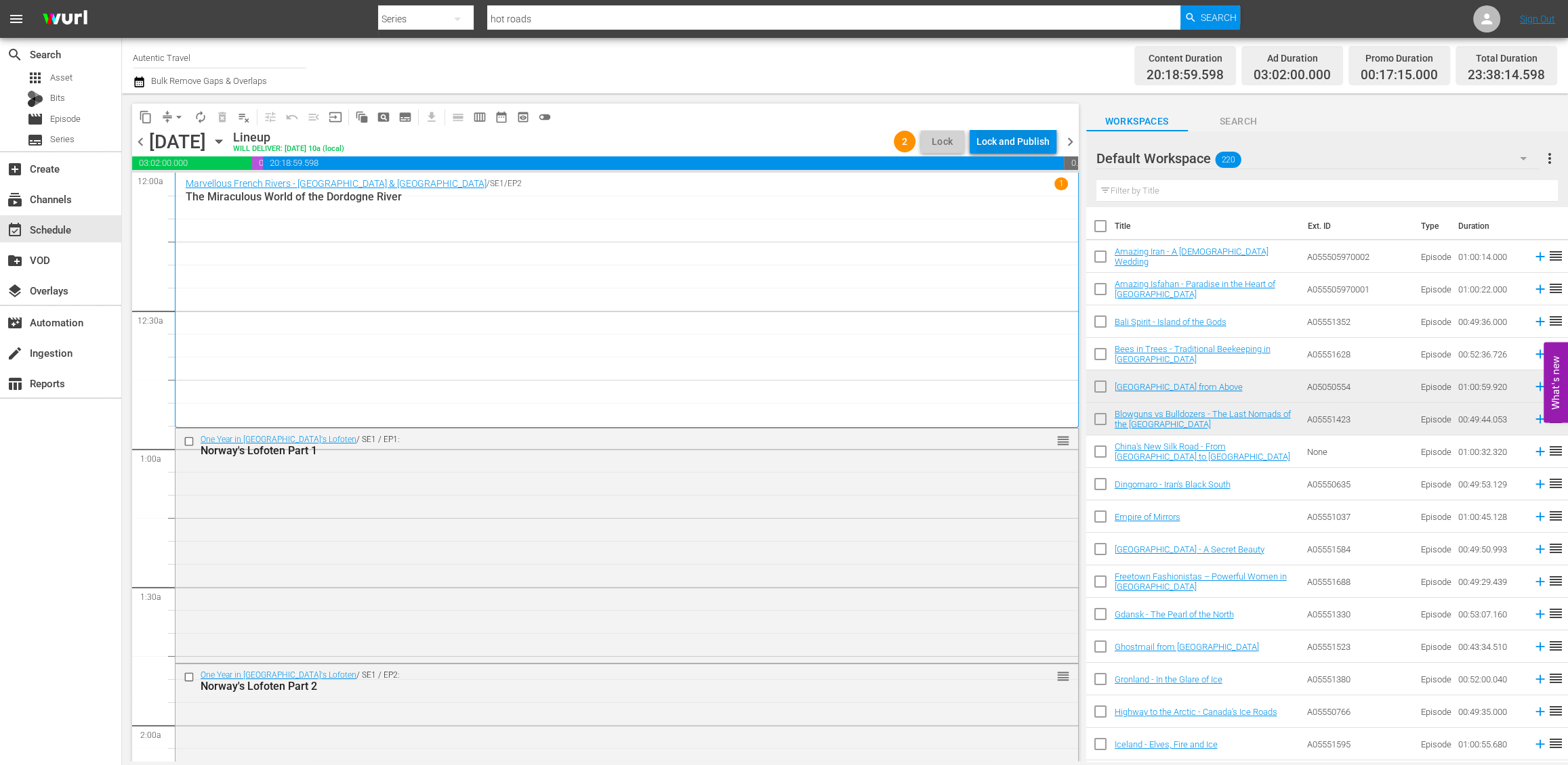
click at [1001, 136] on div "Lock and Publish" at bounding box center [1013, 141] width 73 height 25
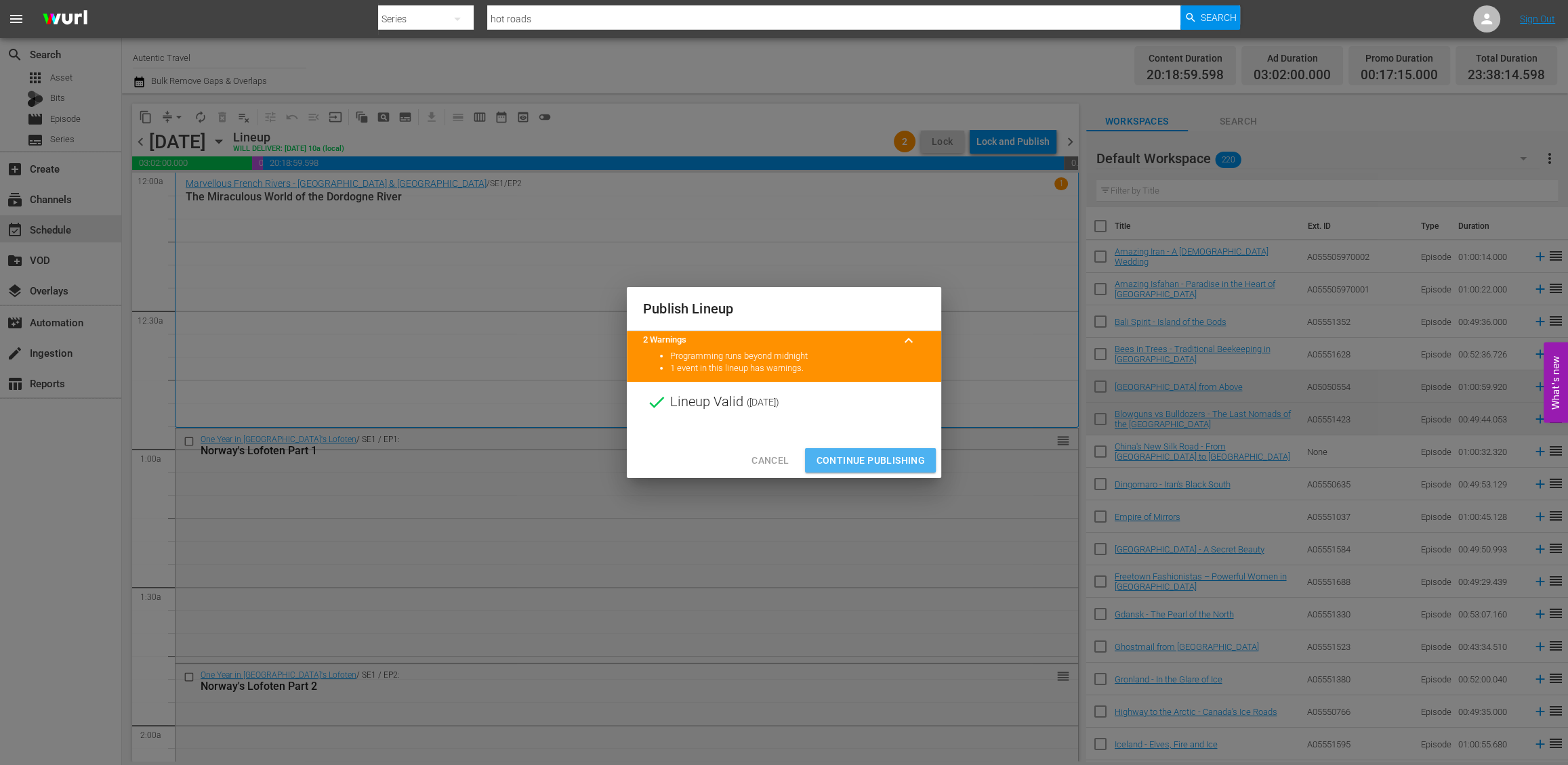
click at [901, 457] on span "Continue Publishing" at bounding box center [871, 461] width 109 height 17
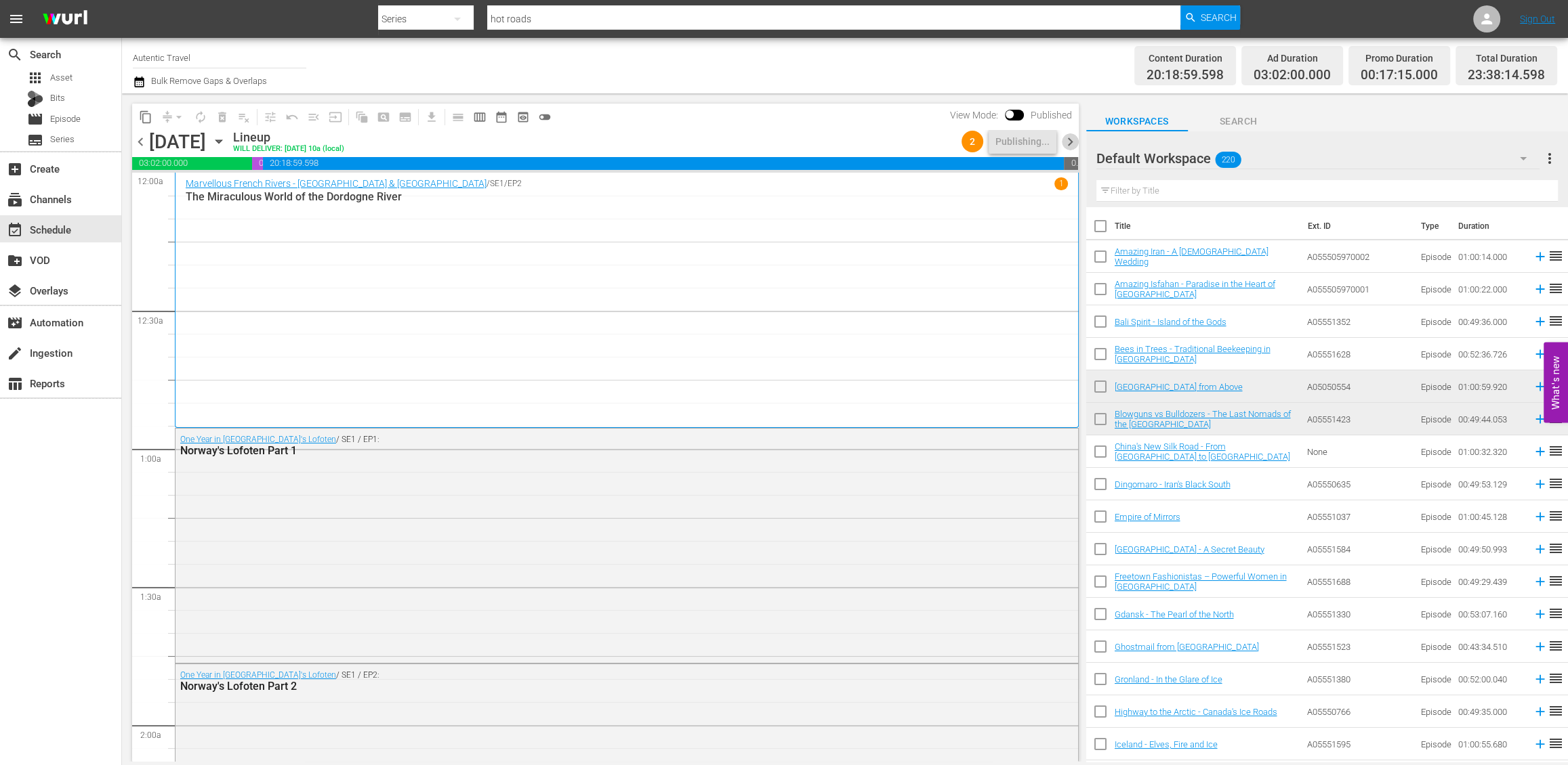
click at [1070, 142] on span "chevron_right" at bounding box center [1070, 142] width 17 height 17
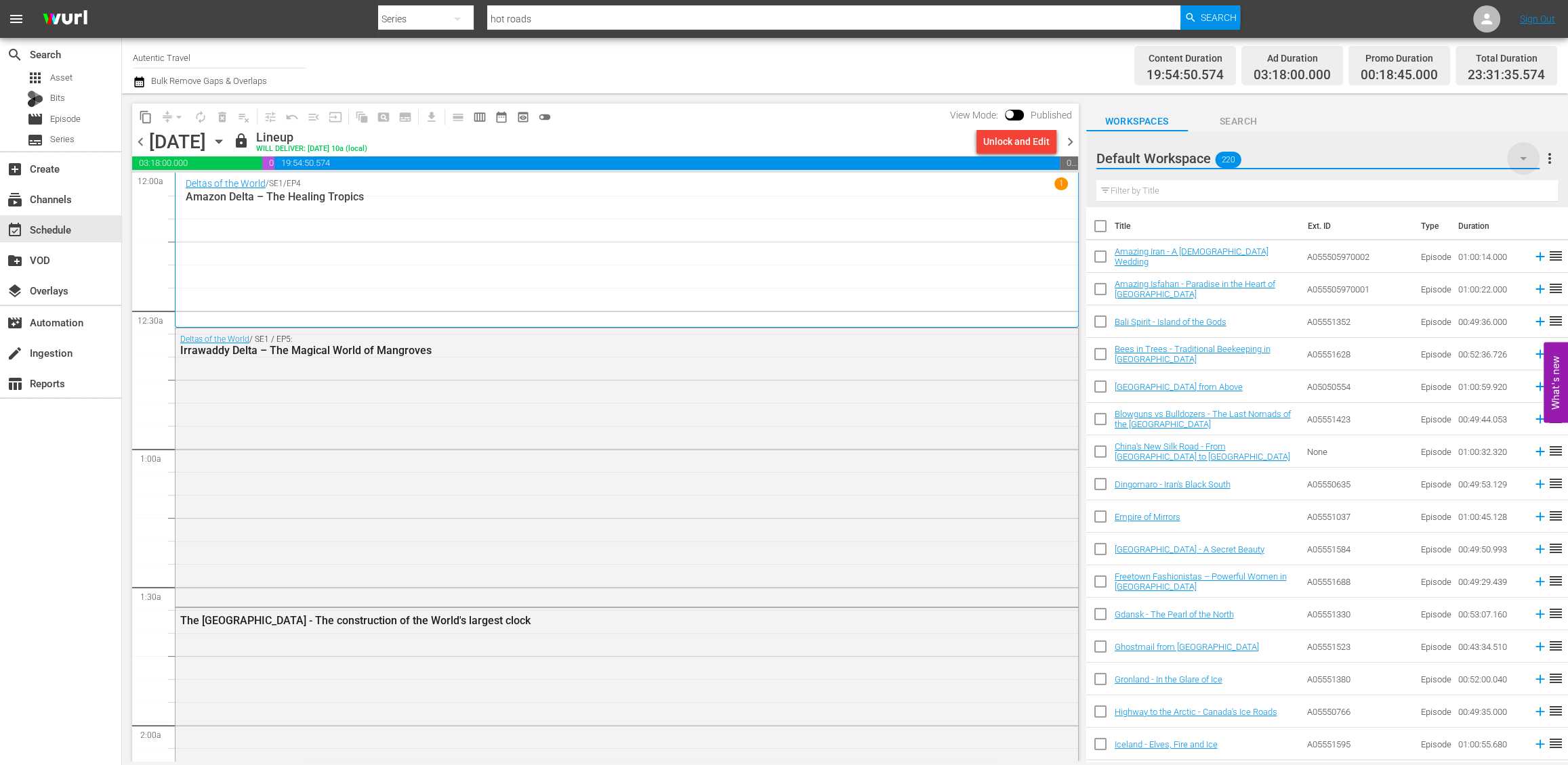
click at [1431, 158] on icon "button" at bounding box center [1523, 159] width 16 height 16
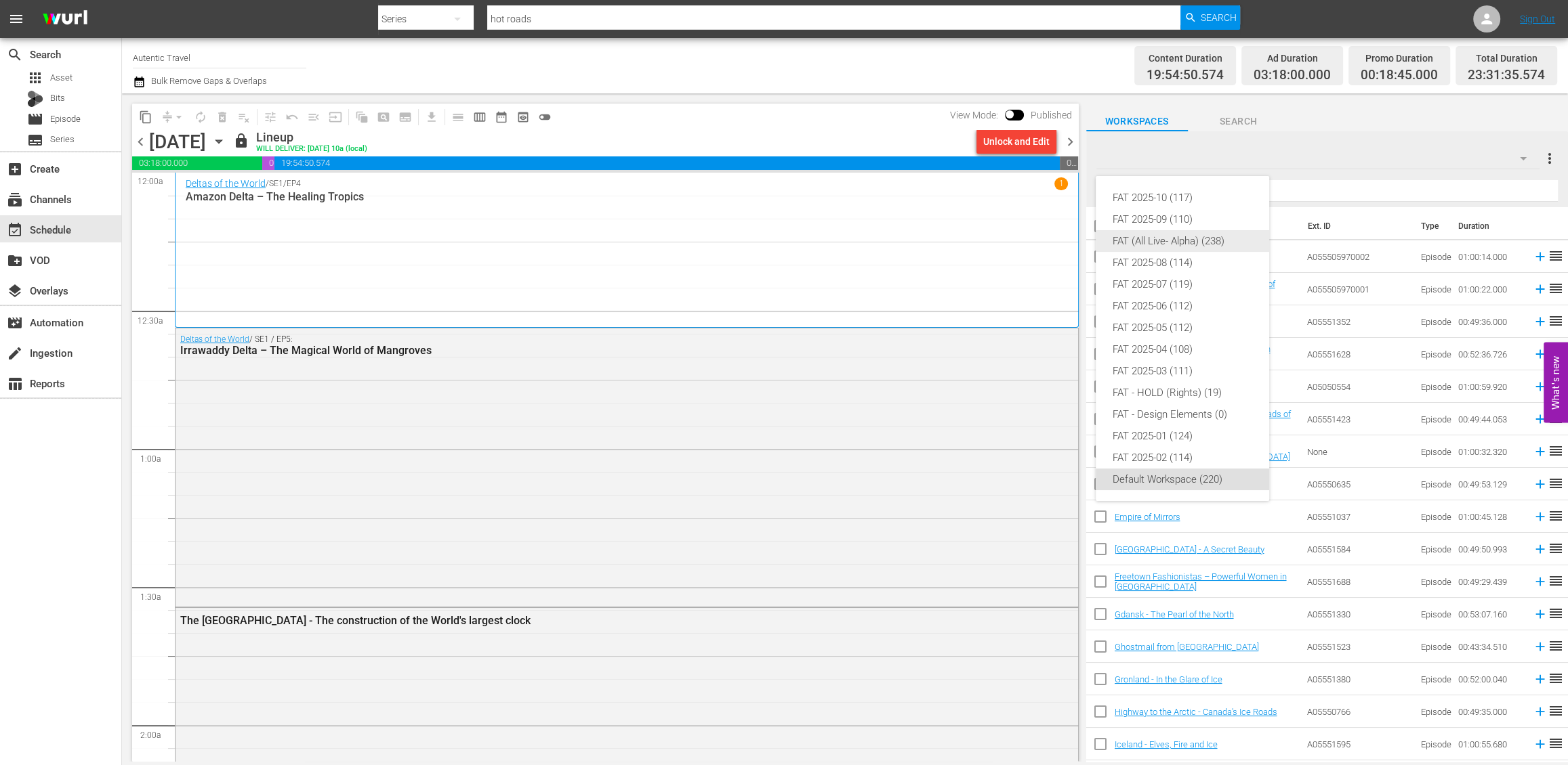
click at [1137, 240] on div "FAT (All Live- Alpha) (238)" at bounding box center [1182, 241] width 141 height 22
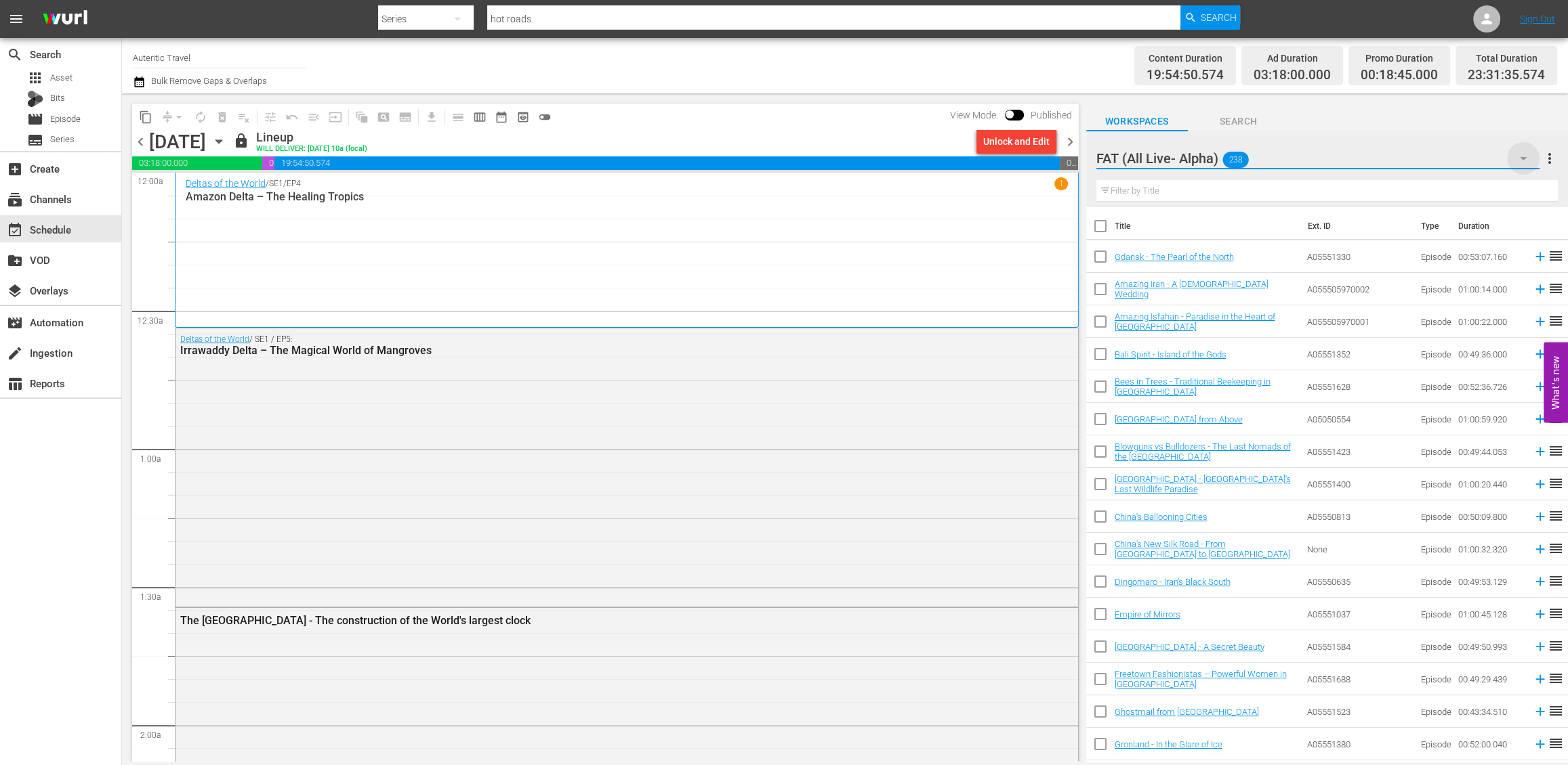
click at [1431, 157] on icon "button" at bounding box center [1523, 159] width 16 height 16
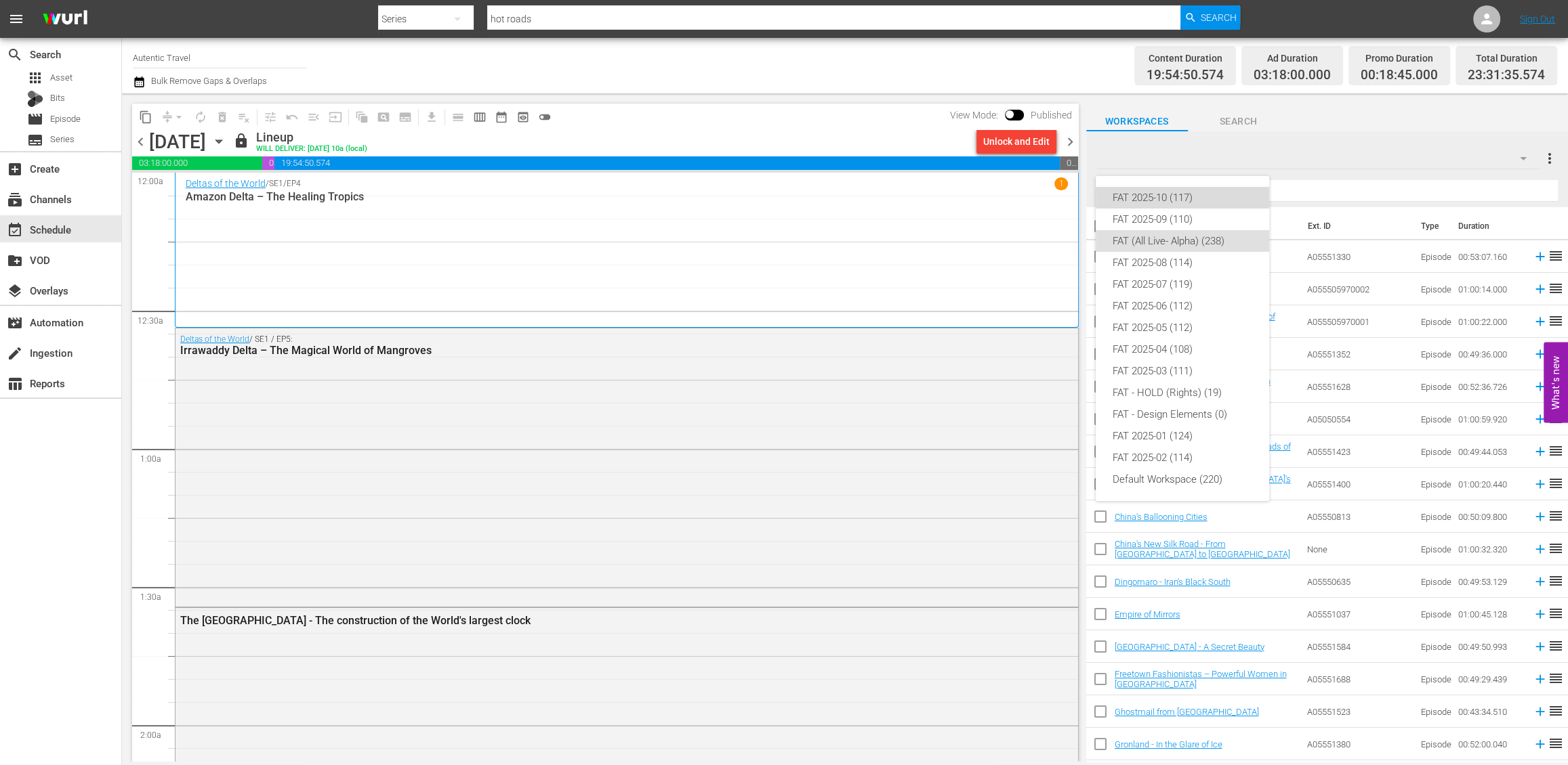
click at [1138, 198] on div "FAT 2025-10 (117)" at bounding box center [1182, 198] width 141 height 22
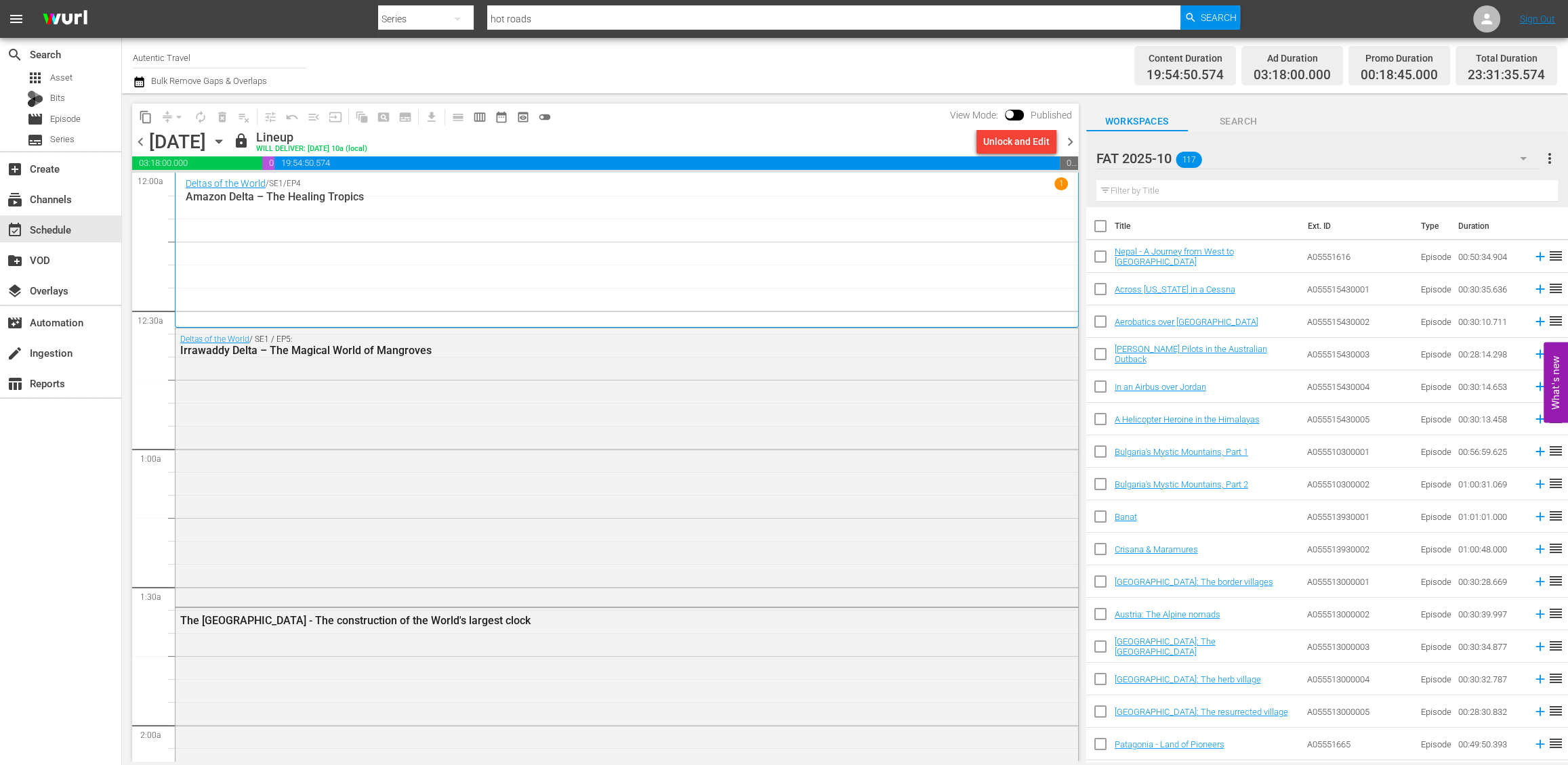
click at [1097, 292] on input "checkbox" at bounding box center [1100, 292] width 28 height 28
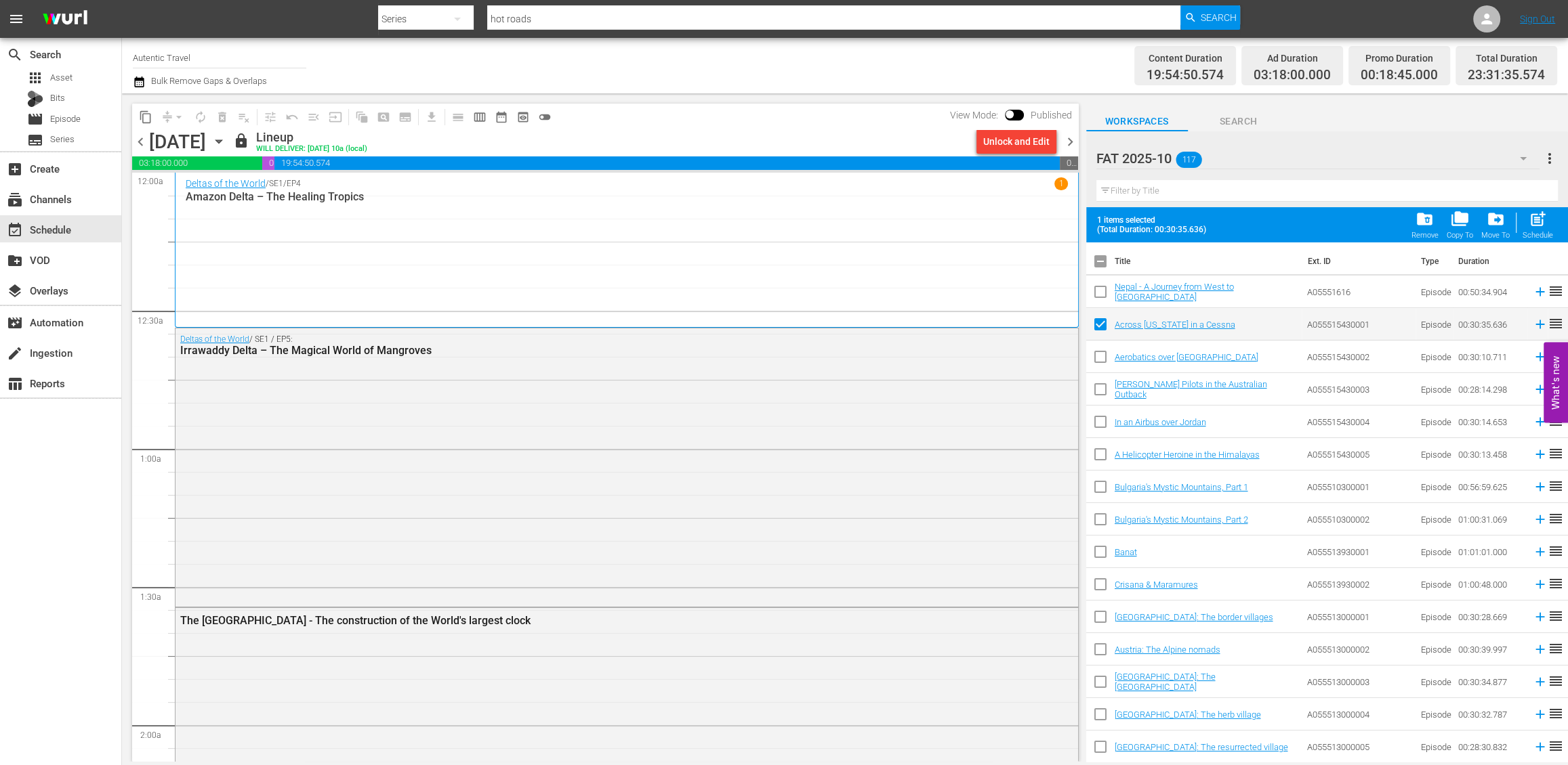
click at [1097, 325] on input "checkbox" at bounding box center [1100, 327] width 28 height 28
checkbox input "false"
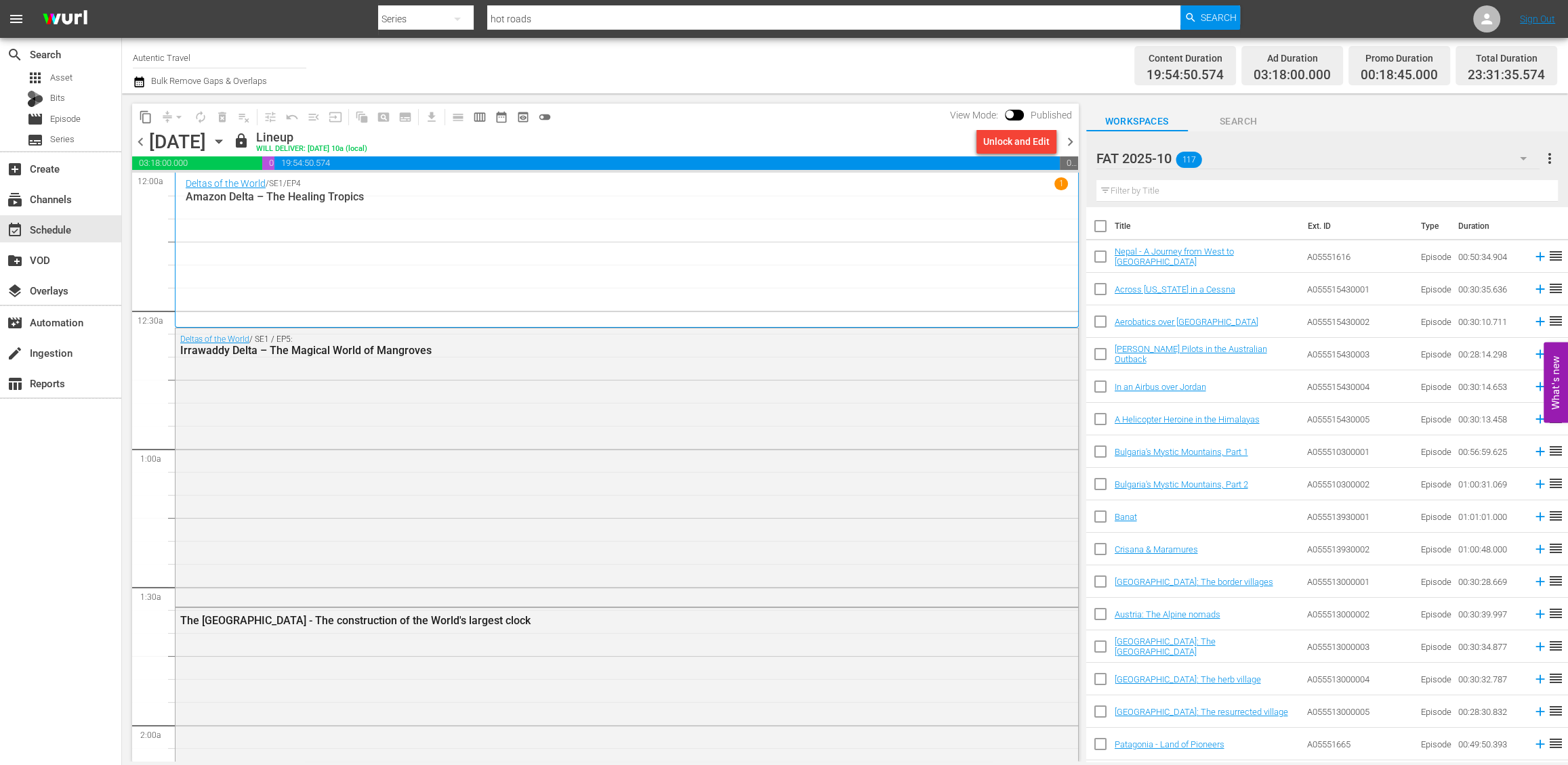
click at [226, 144] on icon "button" at bounding box center [219, 142] width 15 height 15
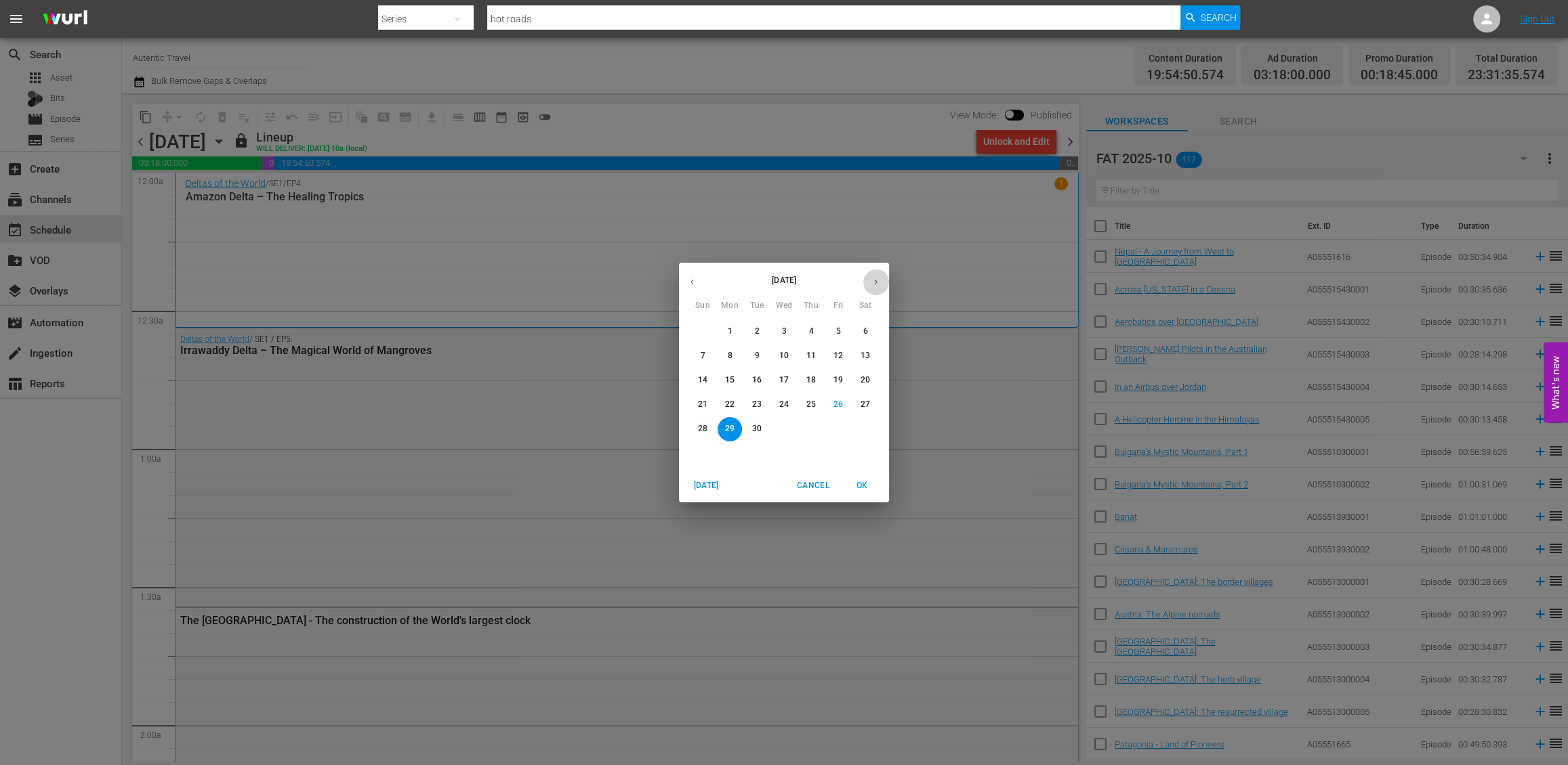
click at [871, 280] on icon "button" at bounding box center [876, 282] width 10 height 10
click at [867, 331] on p "1" at bounding box center [865, 331] width 4 height 11
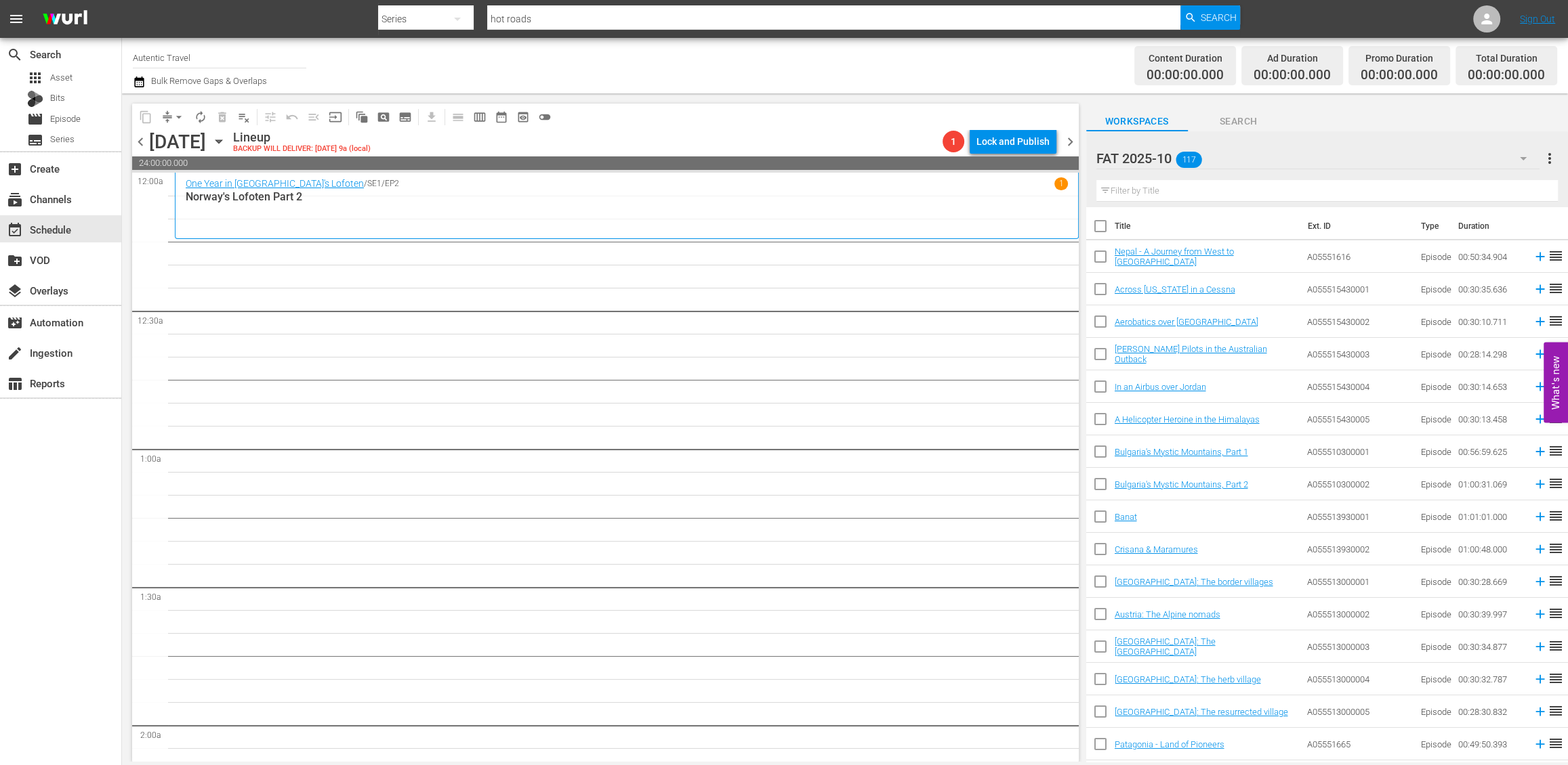
click at [1098, 257] on input "checkbox" at bounding box center [1100, 259] width 28 height 28
checkbox input "true"
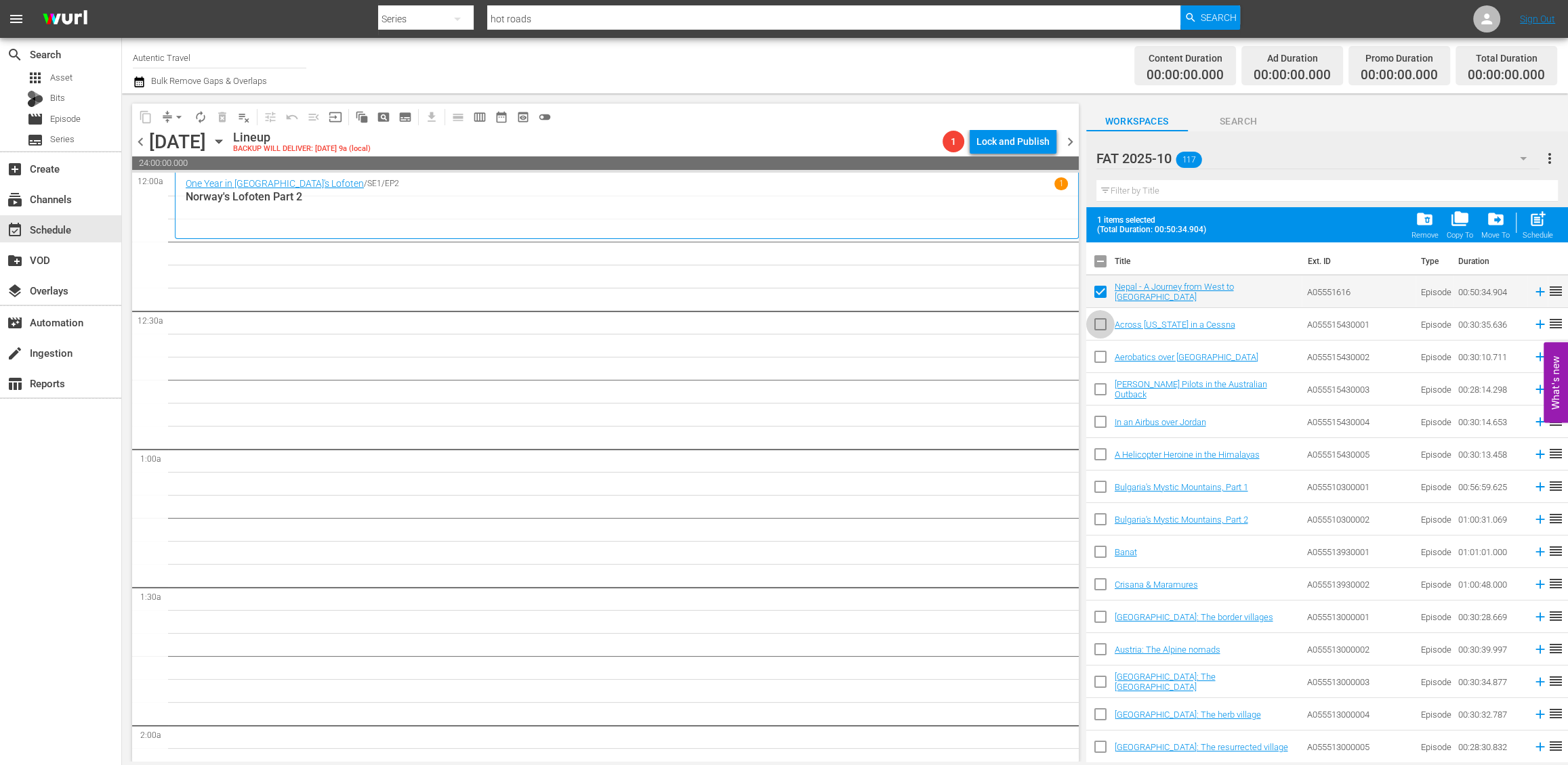
drag, startPoint x: 1100, startPoint y: 321, endPoint x: 1100, endPoint y: 377, distance: 56.0
click at [1100, 321] on input "checkbox" at bounding box center [1100, 327] width 28 height 28
checkbox input "true"
drag, startPoint x: 1098, startPoint y: 358, endPoint x: 1098, endPoint y: 400, distance: 42.0
click at [1098, 362] on input "checkbox" at bounding box center [1100, 359] width 28 height 28
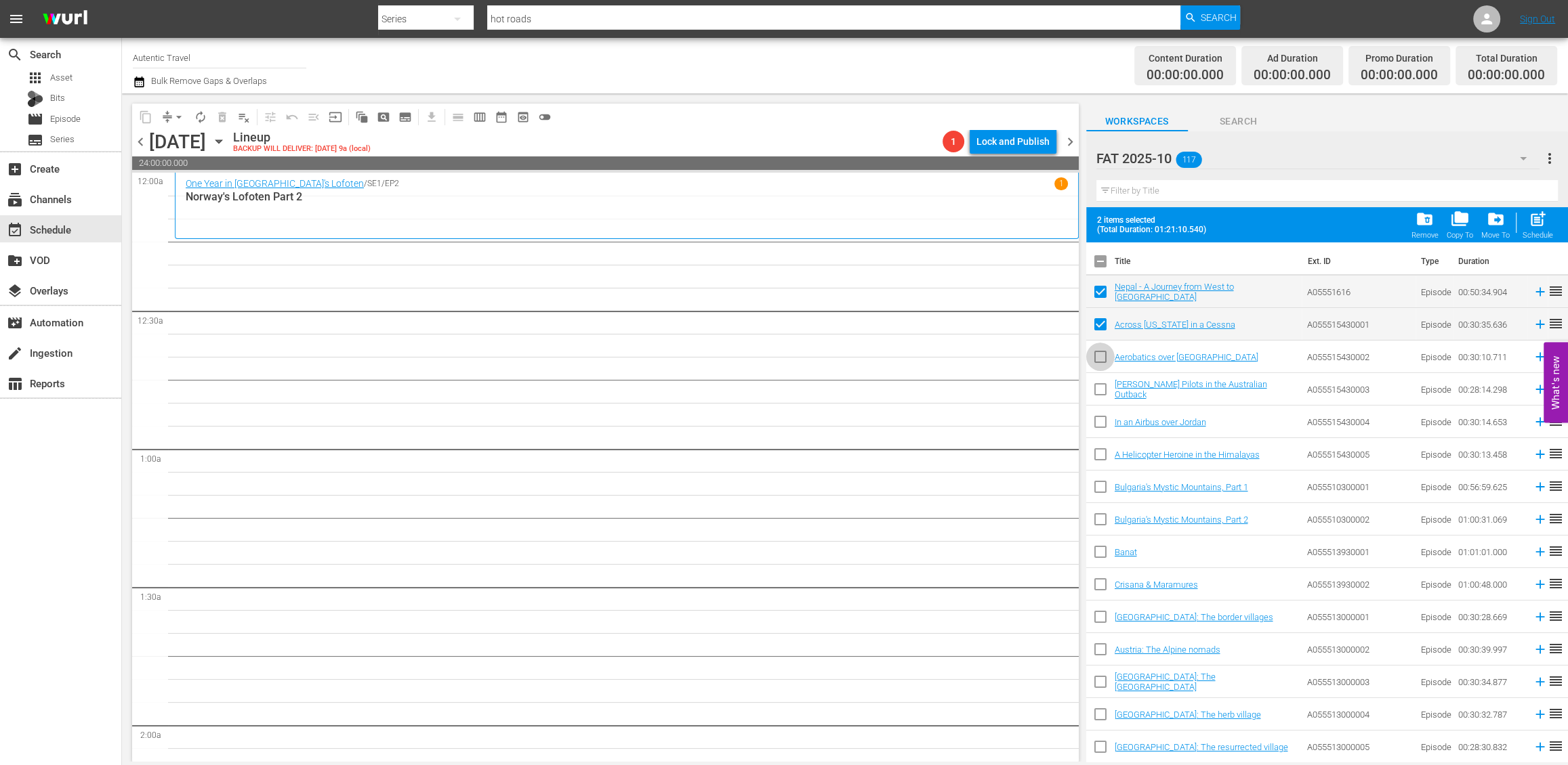
checkbox input "true"
click at [1098, 403] on input "checkbox" at bounding box center [1100, 392] width 28 height 28
checkbox input "true"
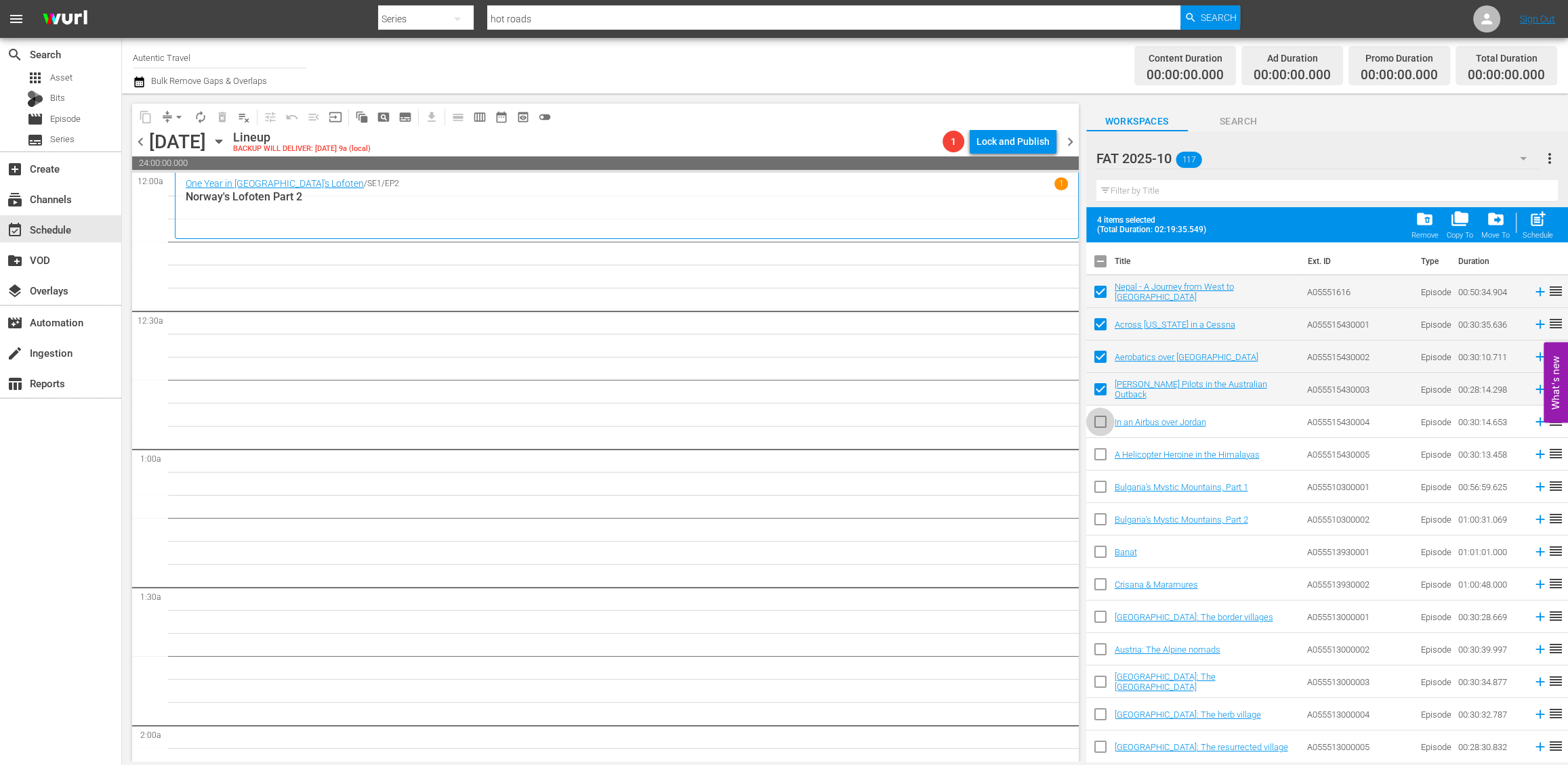
drag, startPoint x: 1098, startPoint y: 420, endPoint x: 1088, endPoint y: 462, distance: 43.2
click at [1098, 421] on input "checkbox" at bounding box center [1100, 424] width 28 height 28
checkbox input "true"
click at [1088, 462] on input "checkbox" at bounding box center [1100, 457] width 28 height 28
checkbox input "true"
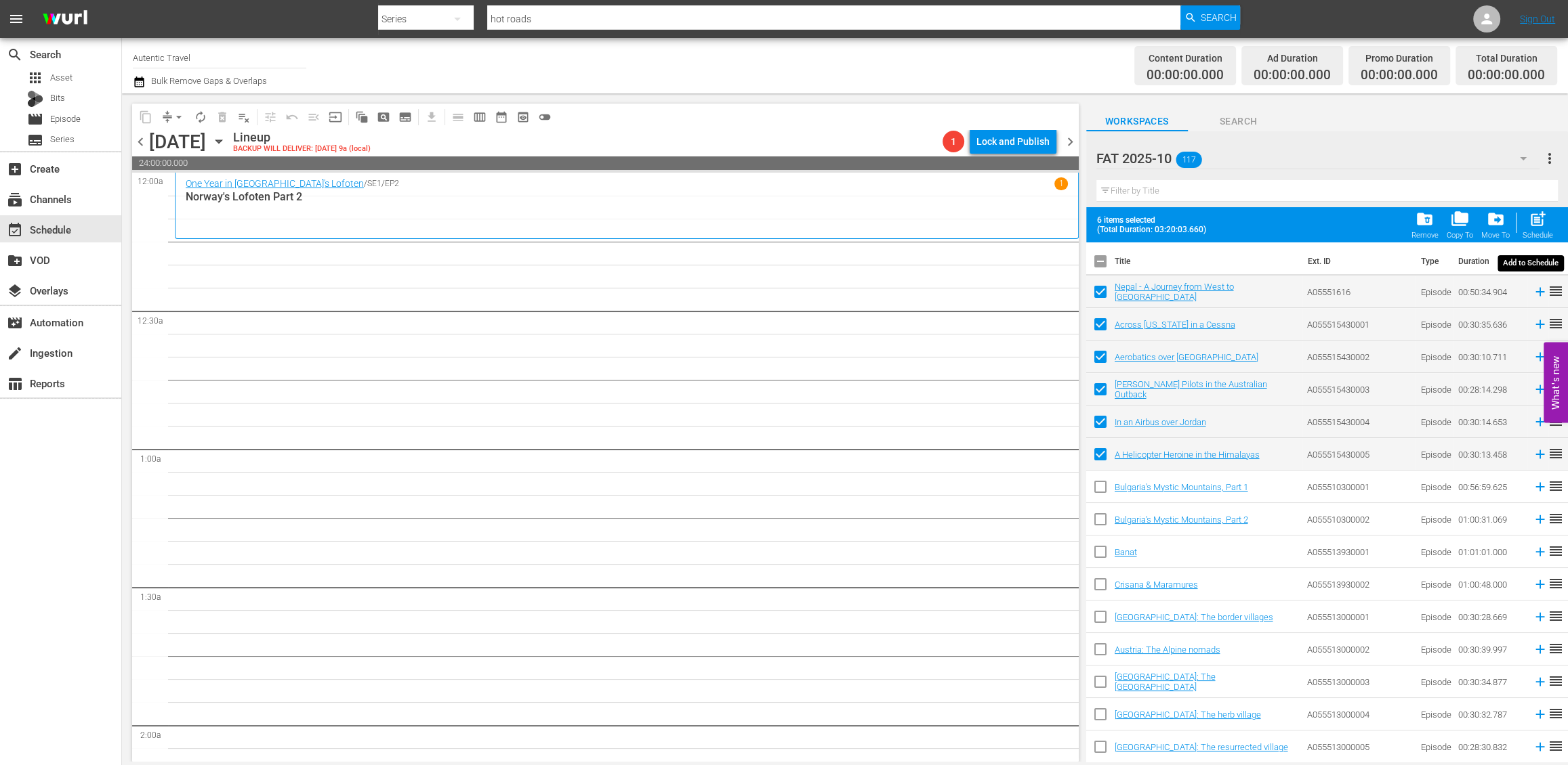
click at [1431, 221] on span "post_add" at bounding box center [1537, 219] width 19 height 19
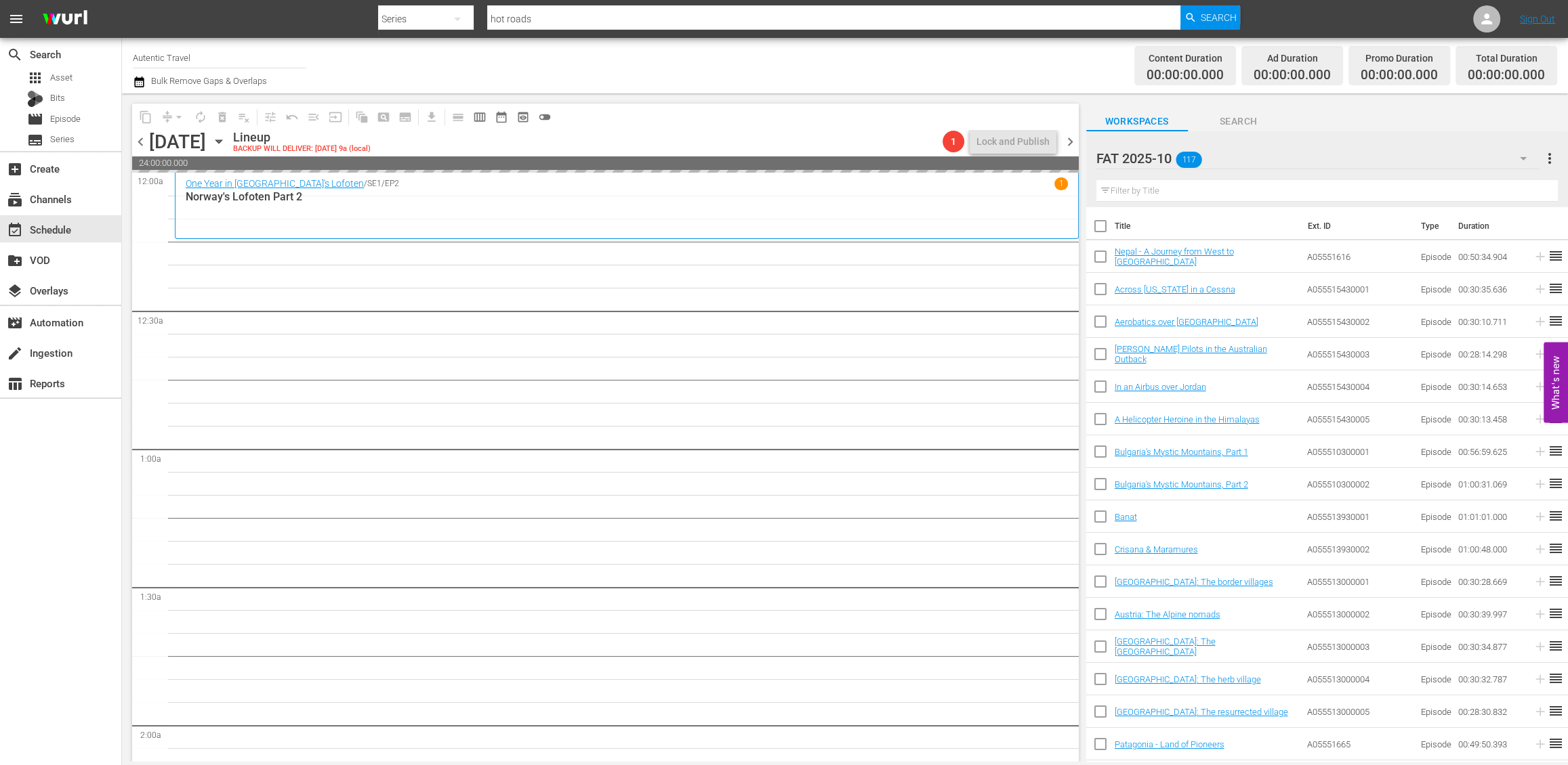
checkbox input "false"
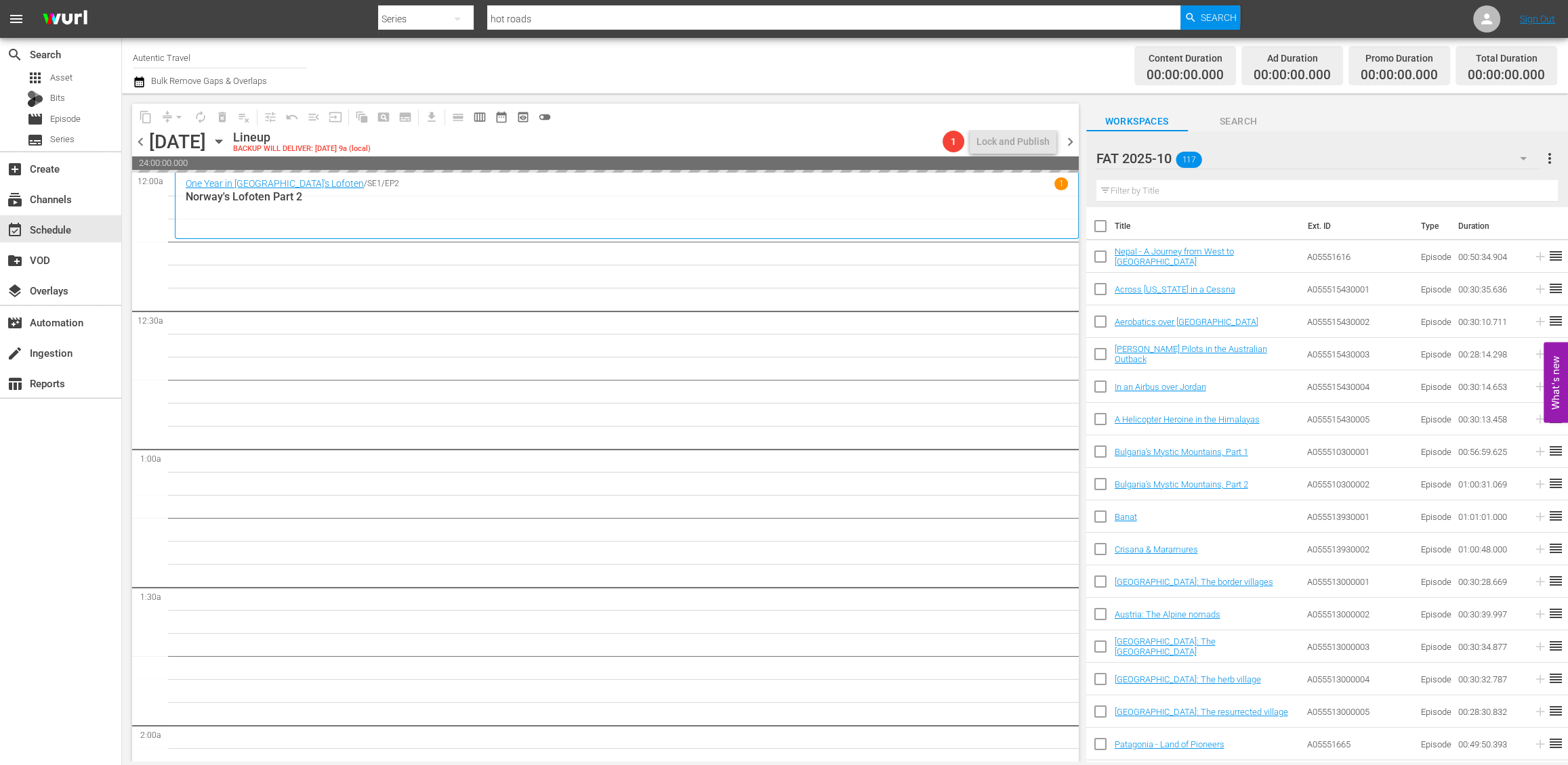
checkbox input "false"
